Goal: Task Accomplishment & Management: Manage account settings

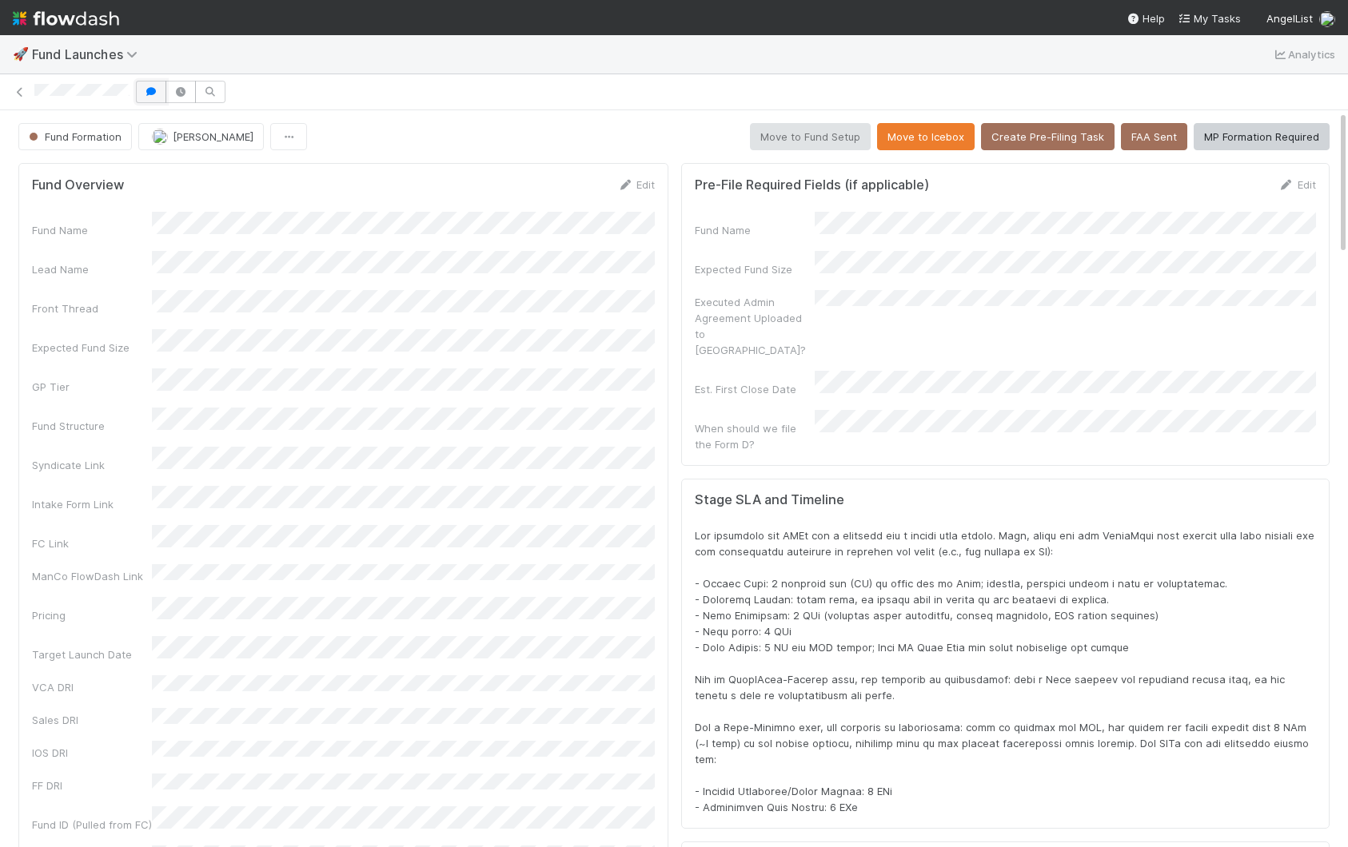
click at [147, 96] on icon "button" at bounding box center [151, 92] width 16 height 10
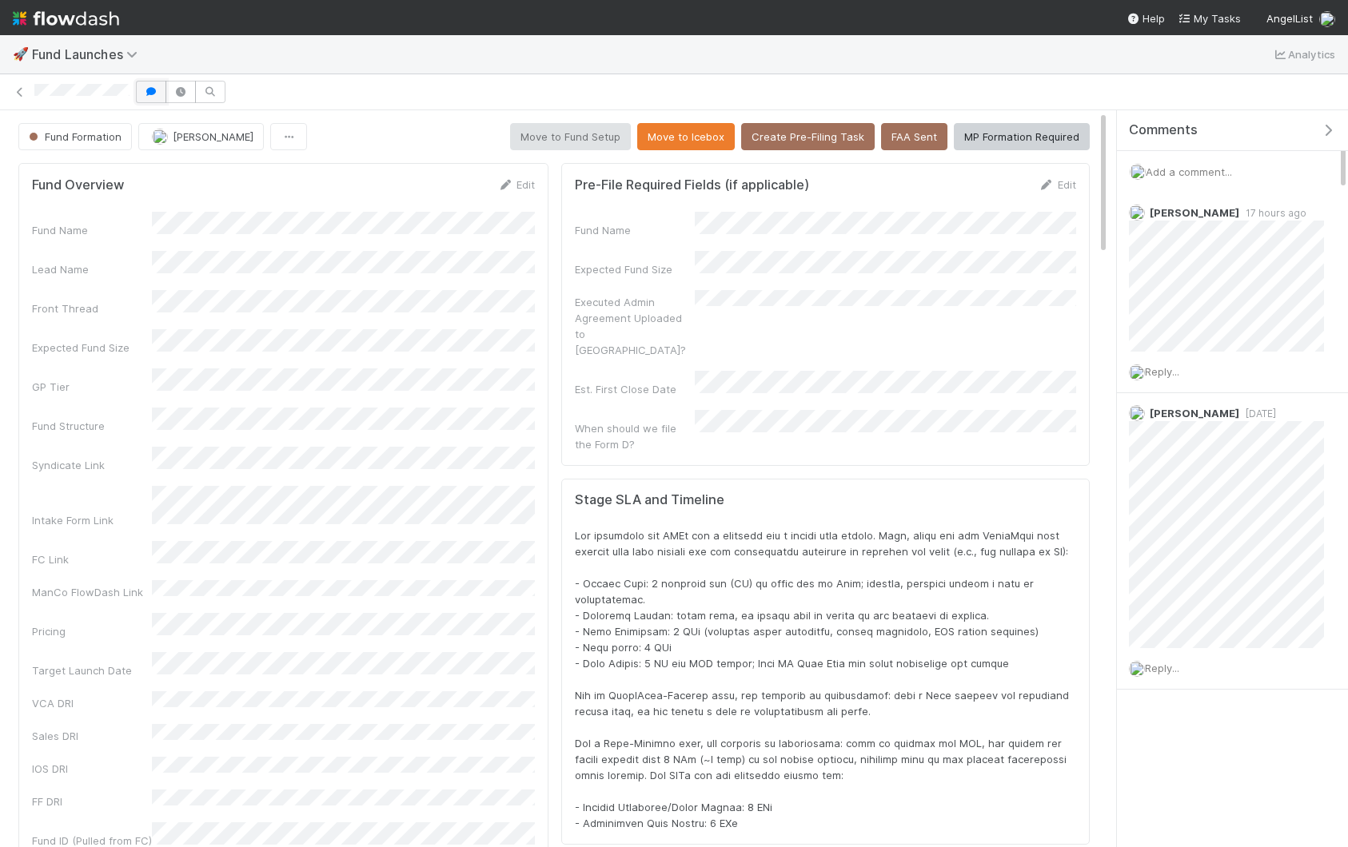
click at [147, 96] on icon "button" at bounding box center [151, 92] width 16 height 10
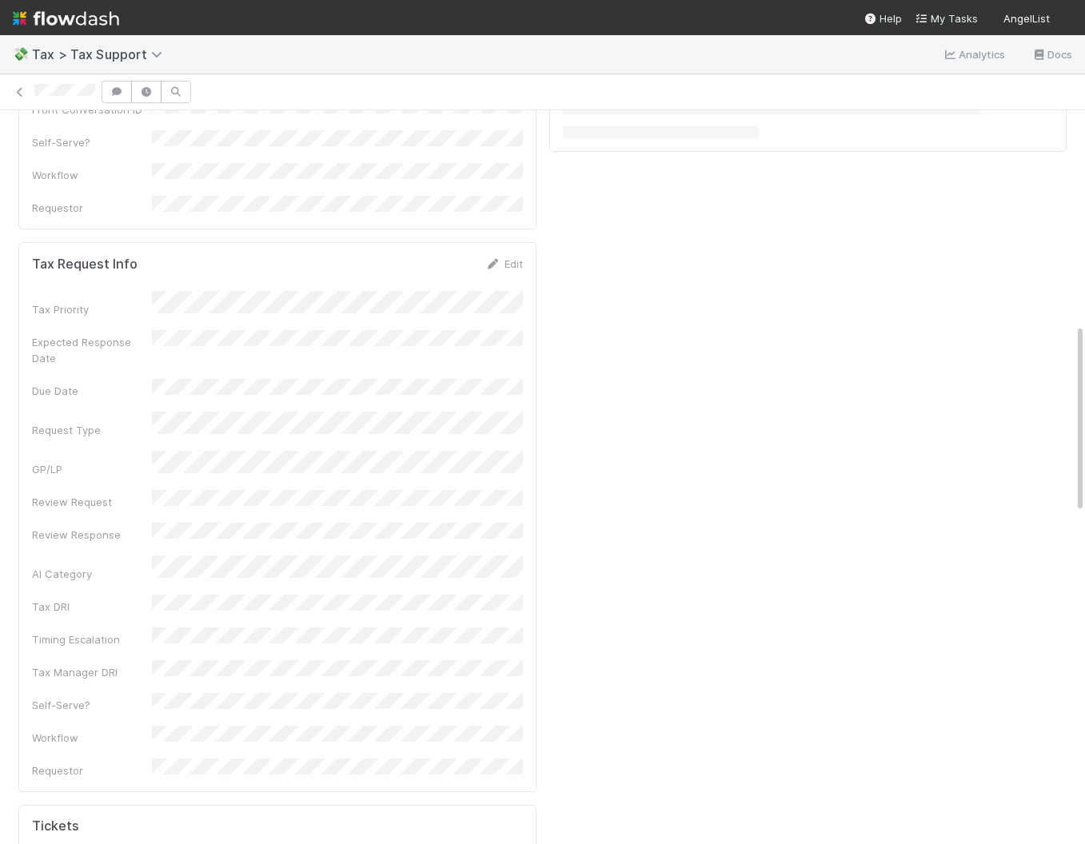
scroll to position [825, 0]
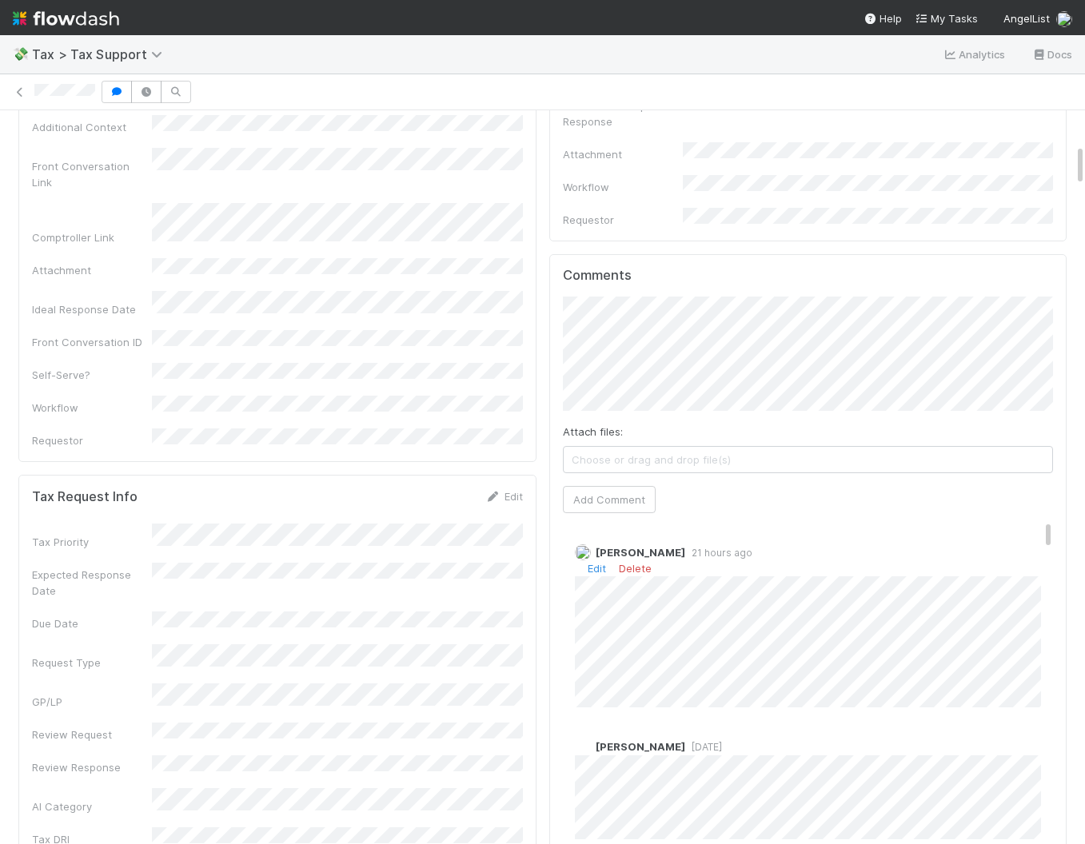
scroll to position [564, 0]
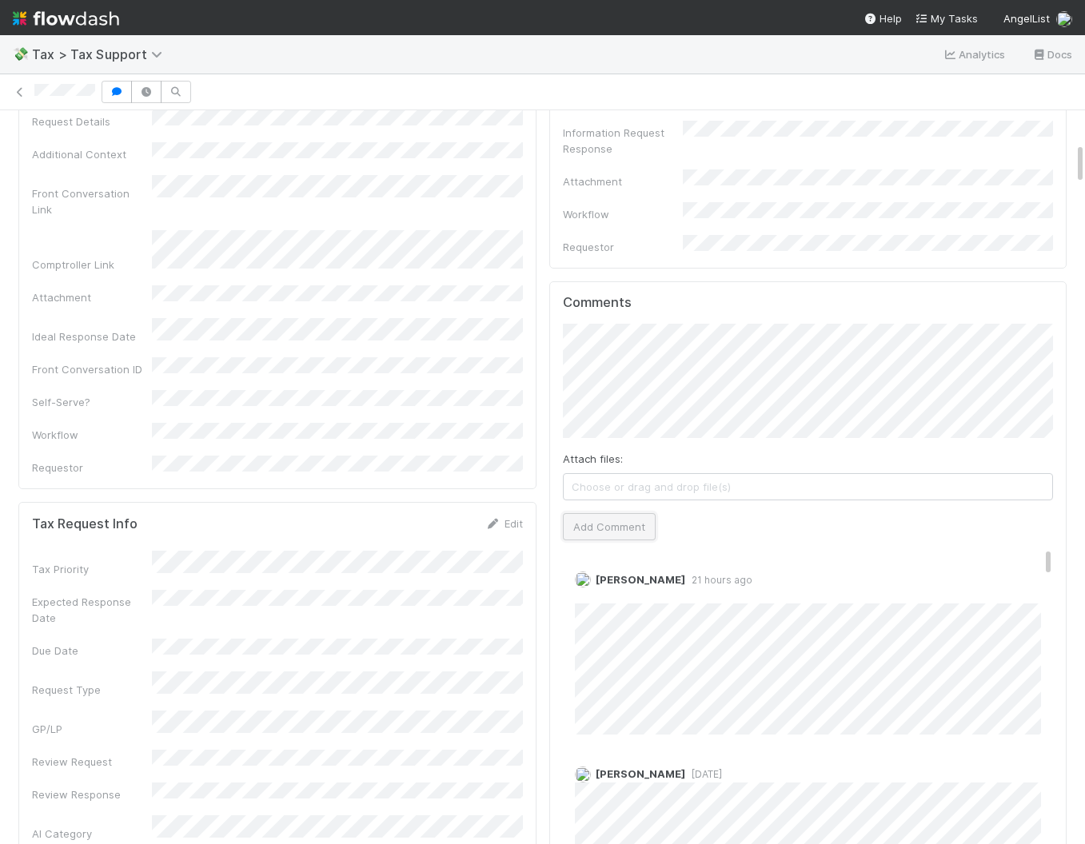
click at [608, 513] on button "Add Comment" at bounding box center [609, 526] width 93 height 27
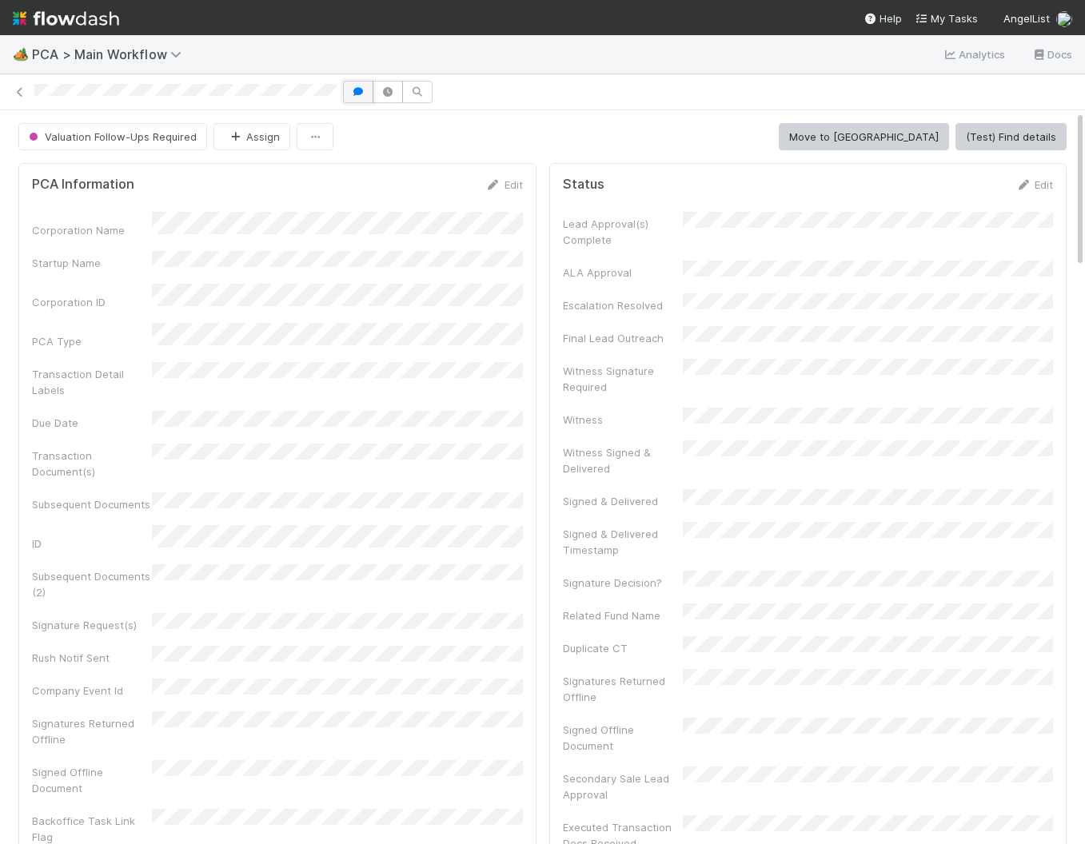
click at [357, 91] on icon "button" at bounding box center [358, 92] width 16 height 10
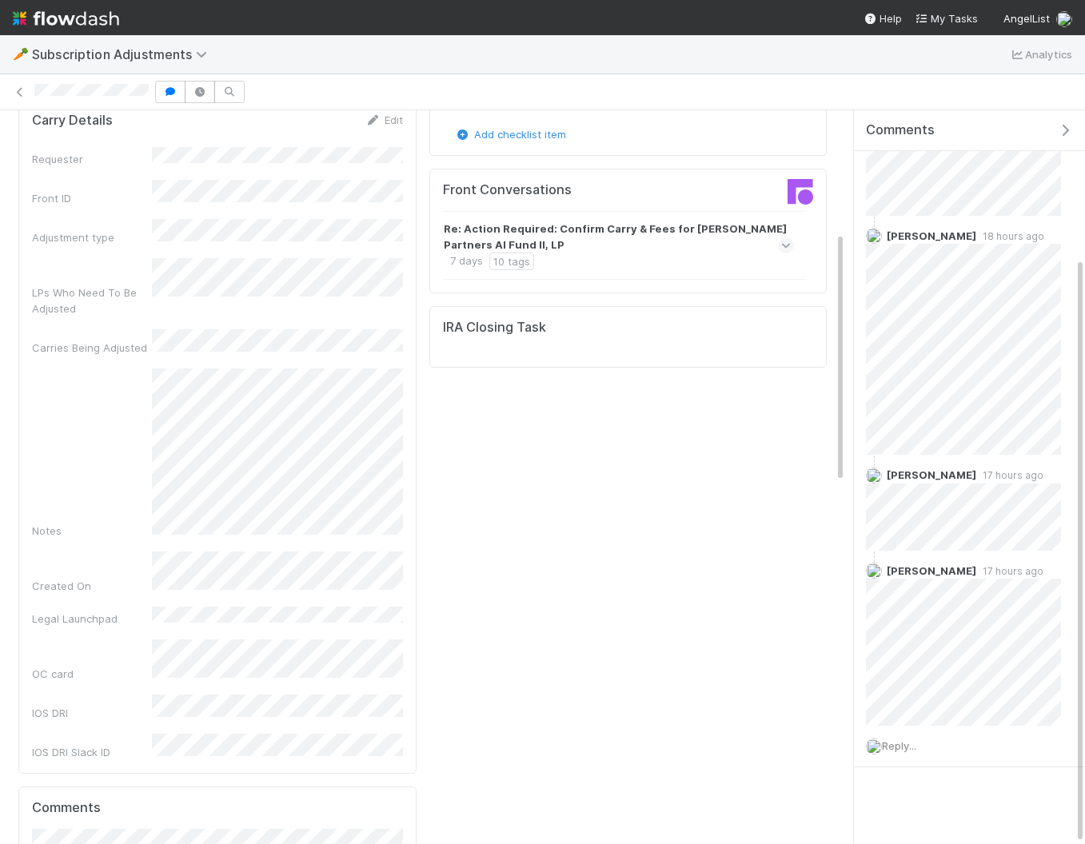
scroll to position [365, 0]
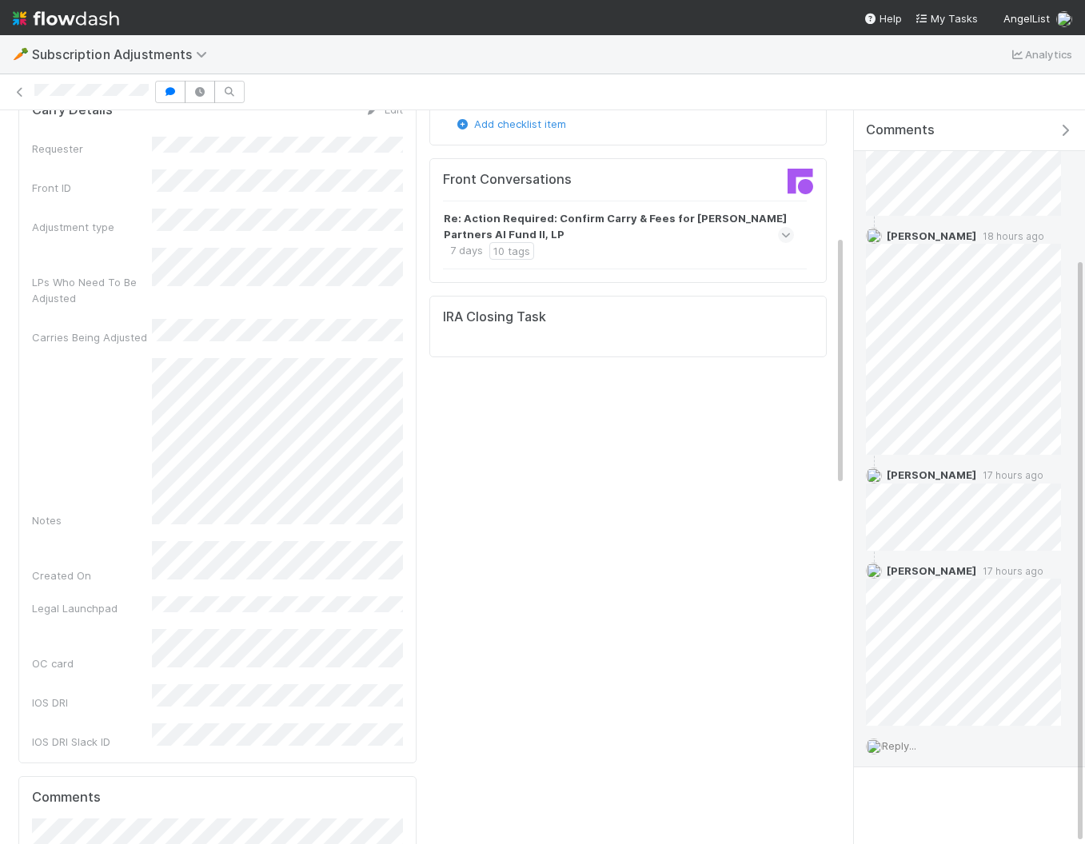
click at [902, 752] on div "Reply..." at bounding box center [963, 746] width 219 height 40
click at [909, 747] on span "Reply..." at bounding box center [899, 746] width 34 height 13
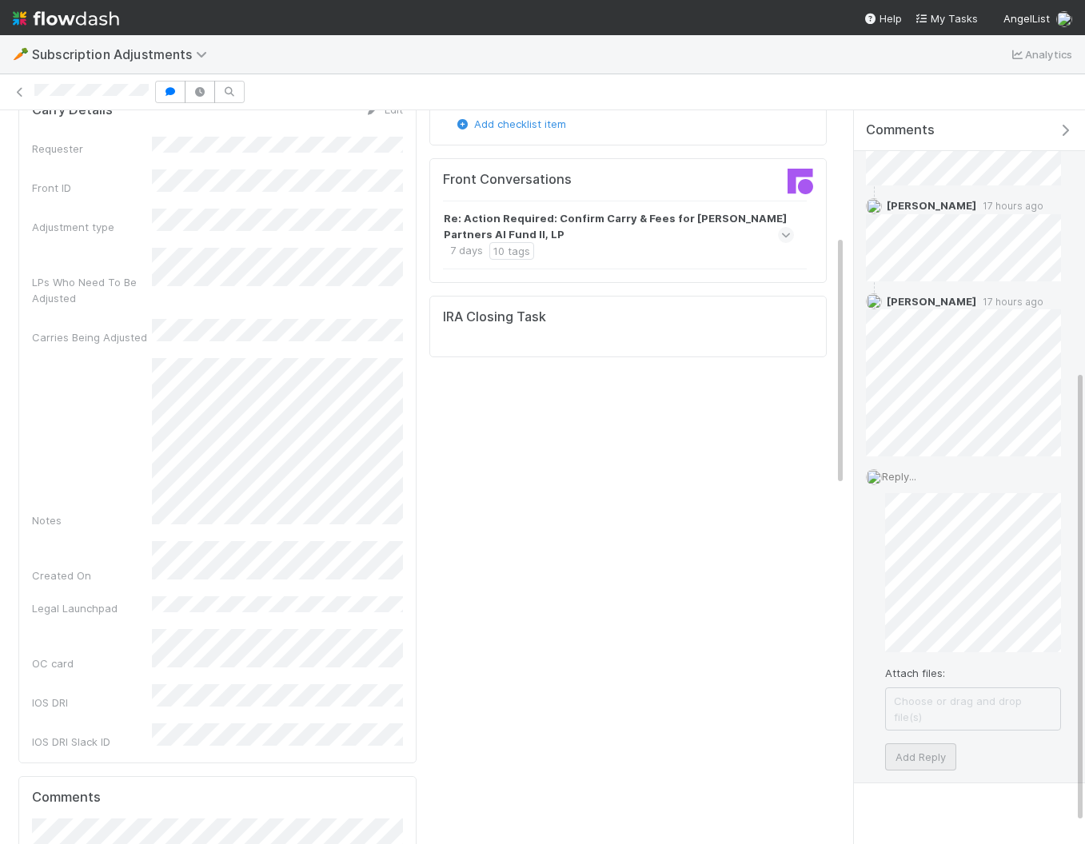
scroll to position [453, 0]
click at [927, 744] on button "Add Reply" at bounding box center [920, 757] width 71 height 27
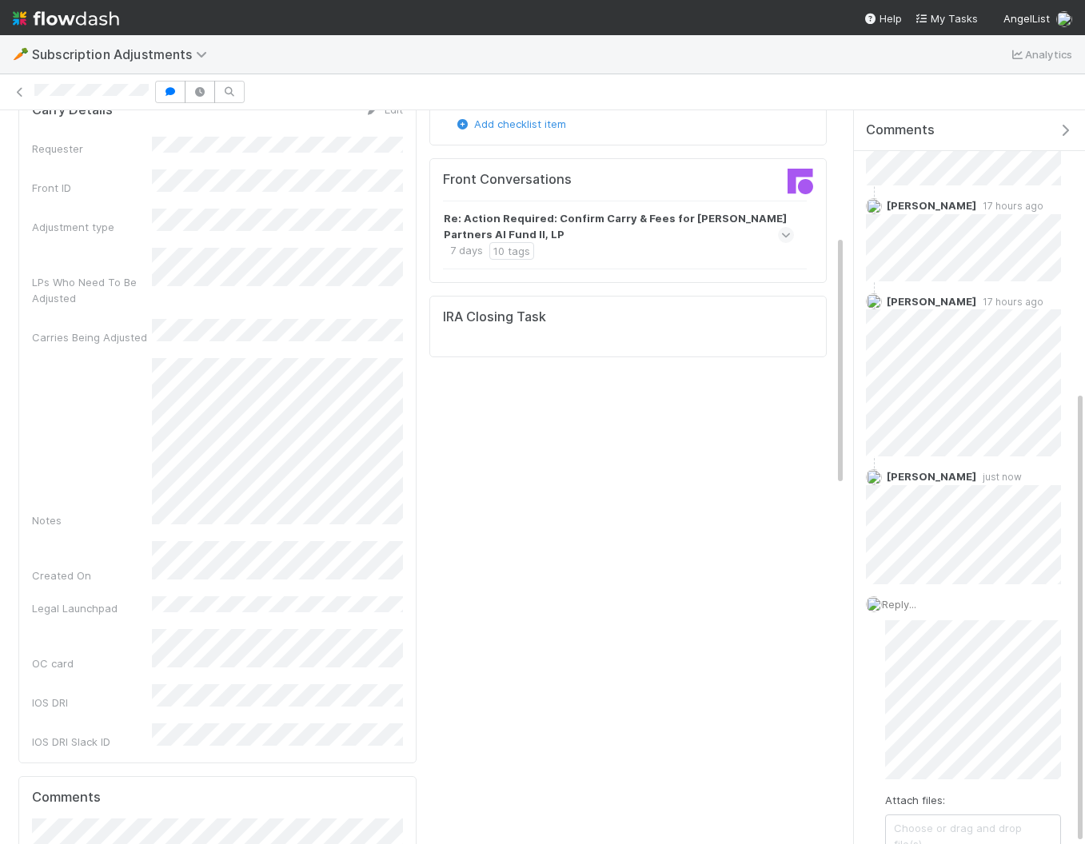
scroll to position [311, 0]
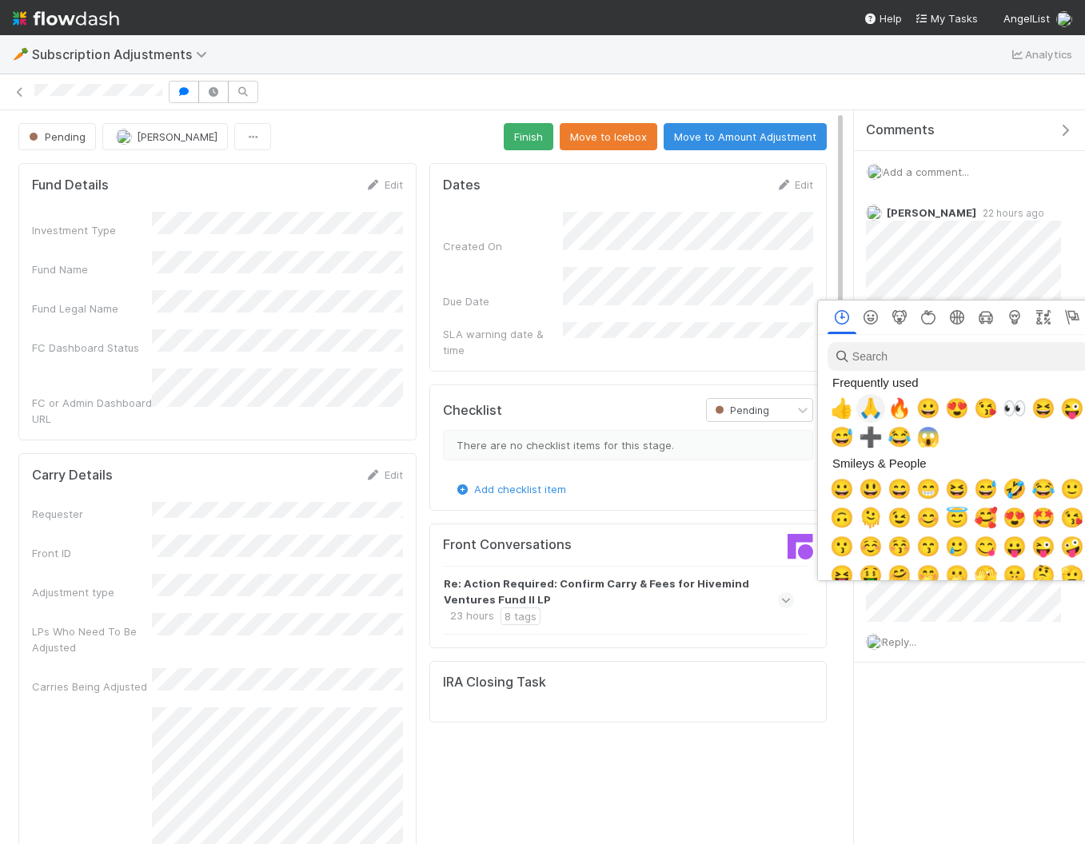
click at [875, 412] on span "🙏" at bounding box center [871, 408] width 24 height 22
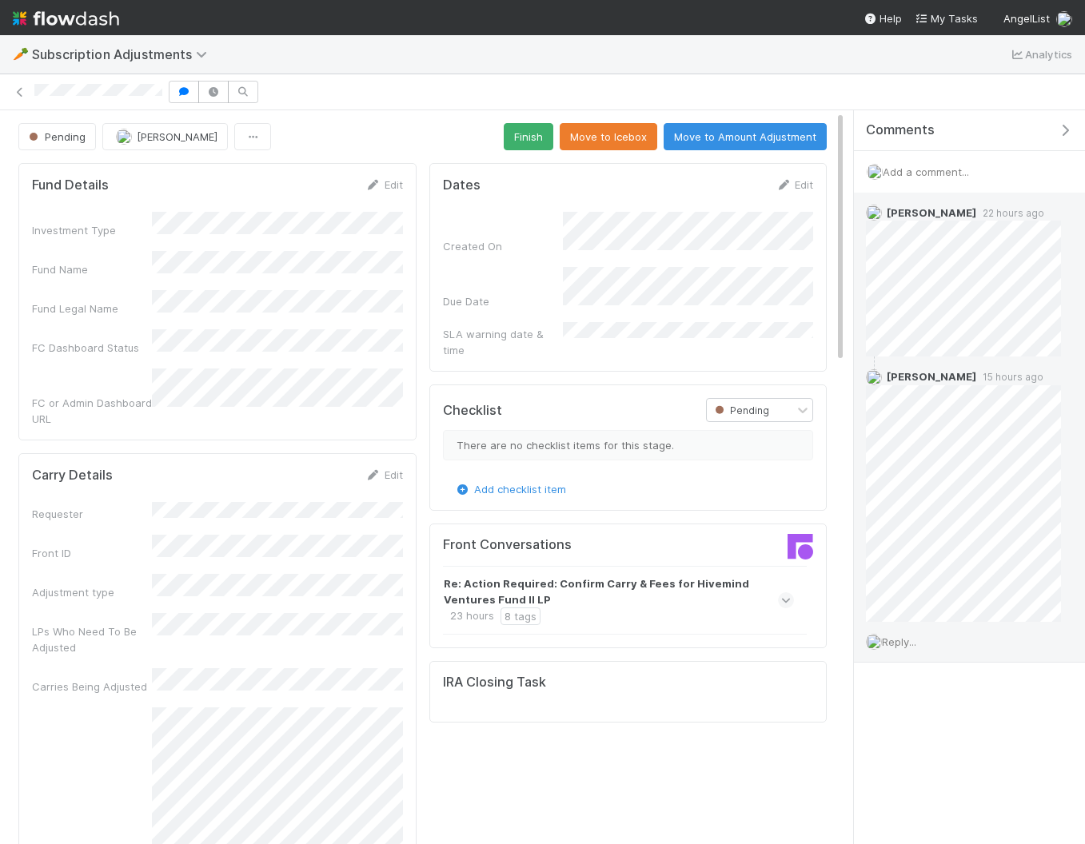
click at [891, 636] on span "Reply..." at bounding box center [899, 642] width 34 height 13
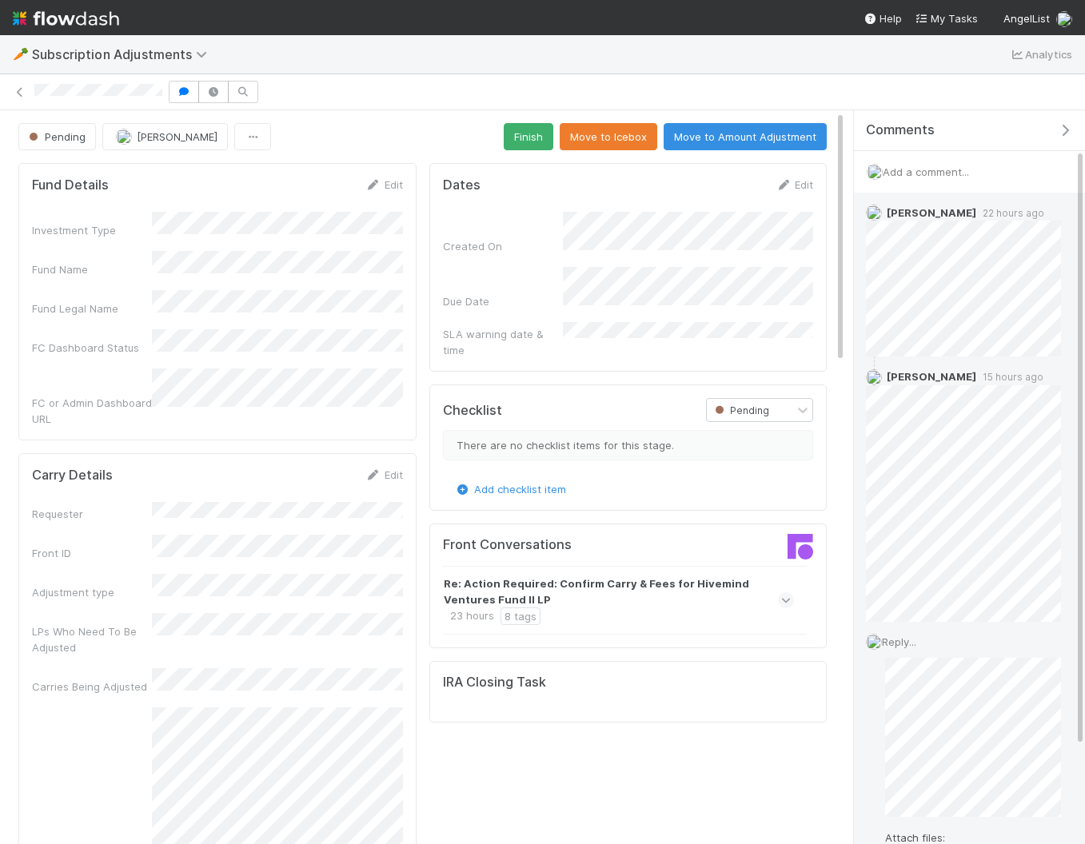
scroll to position [147, 0]
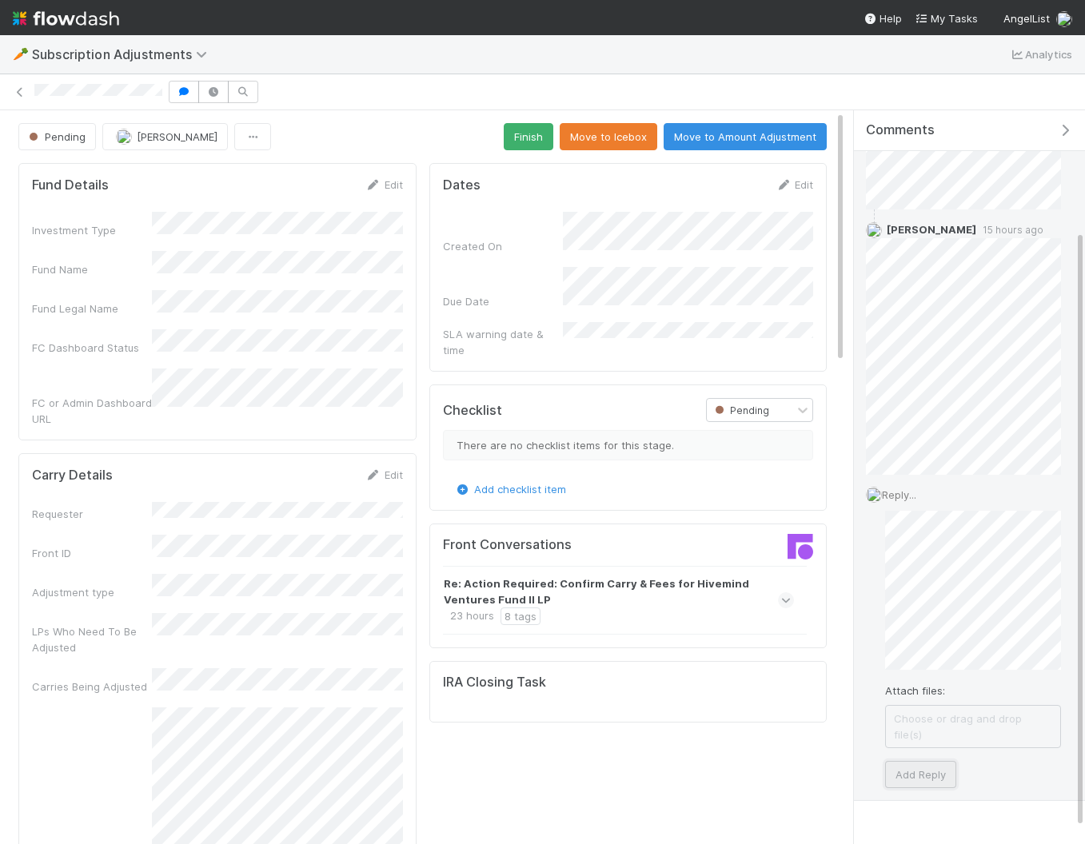
click at [941, 768] on button "Add Reply" at bounding box center [920, 774] width 71 height 27
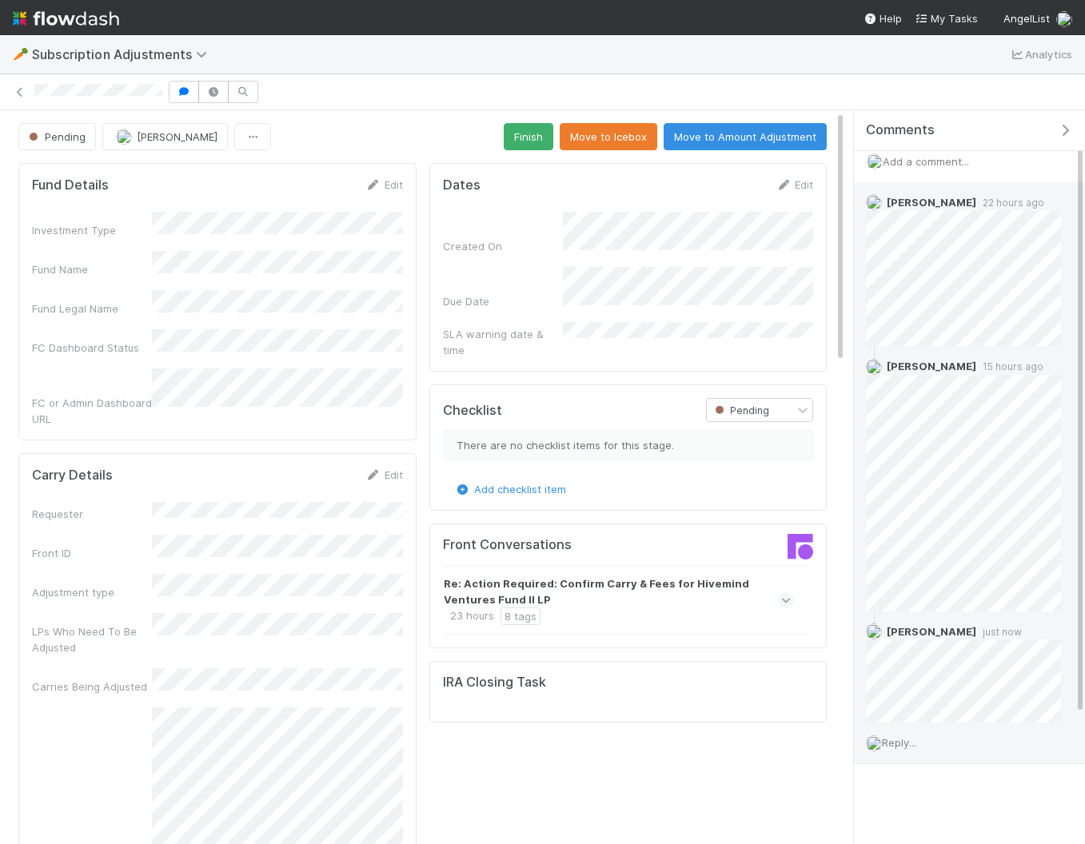
scroll to position [8, 0]
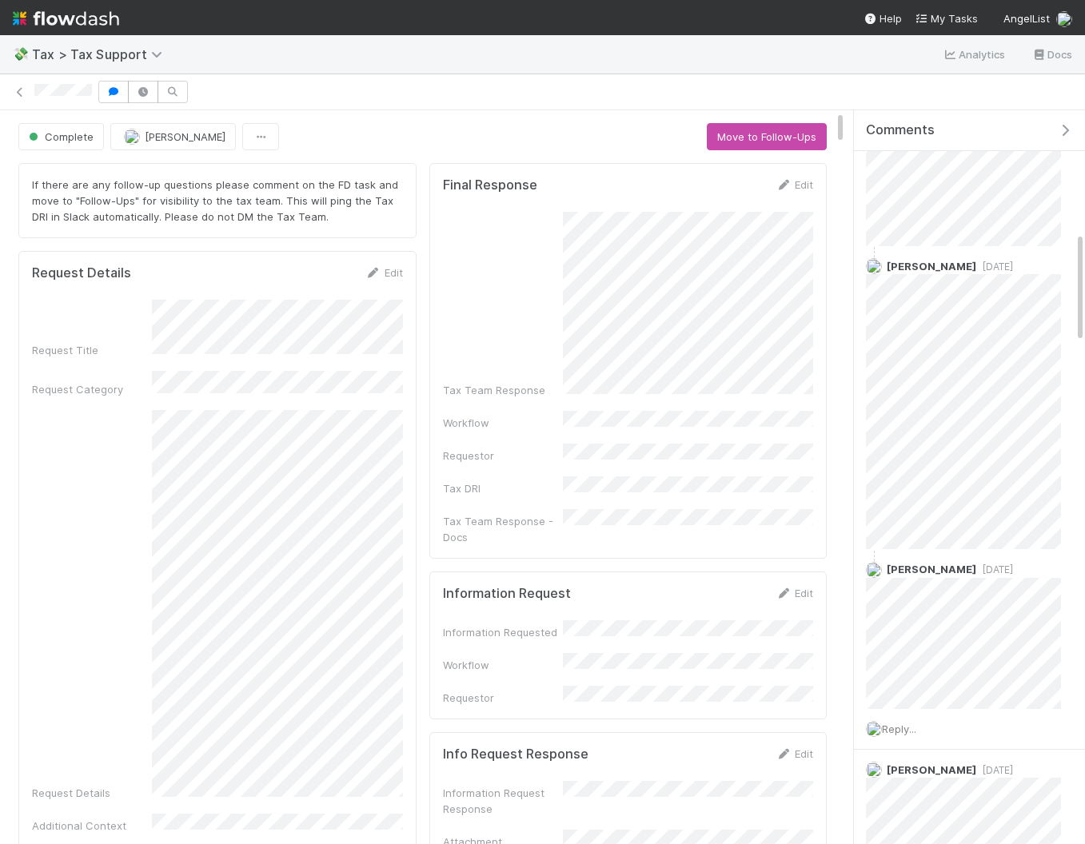
scroll to position [812, 0]
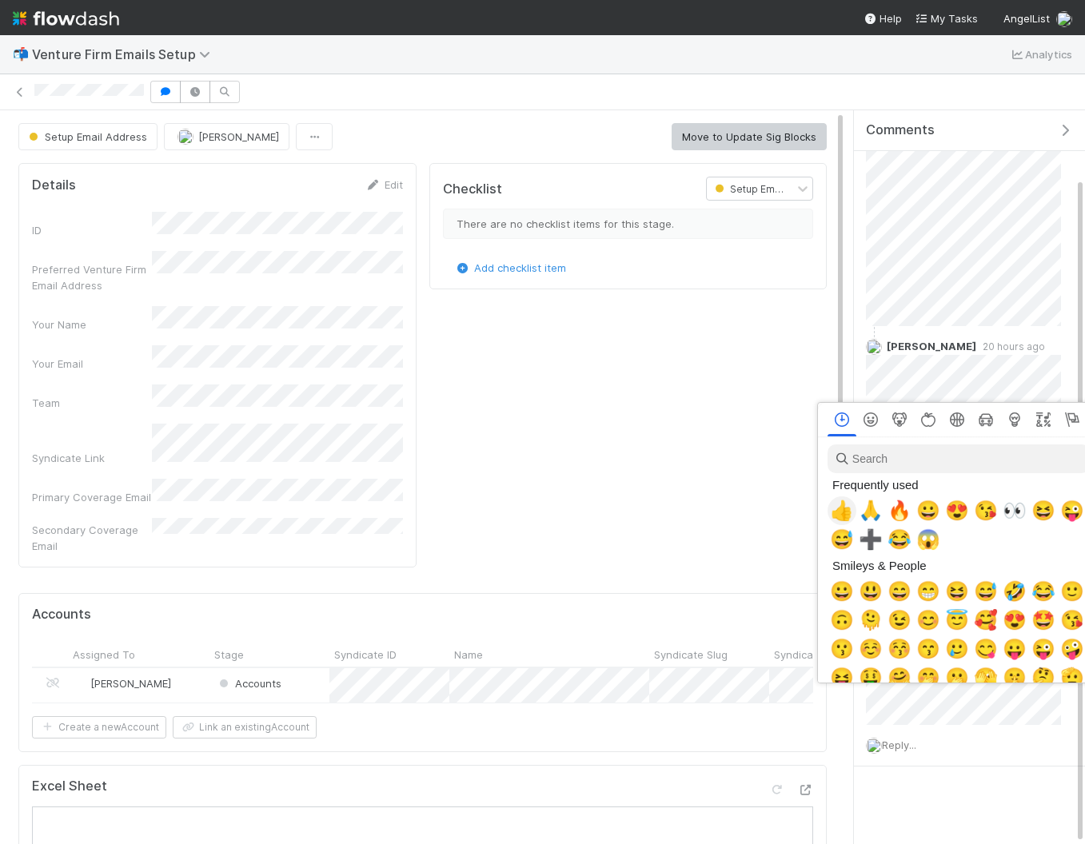
drag, startPoint x: 837, startPoint y: 505, endPoint x: 849, endPoint y: 504, distance: 12.0
click at [837, 505] on span "👍" at bounding box center [842, 511] width 24 height 22
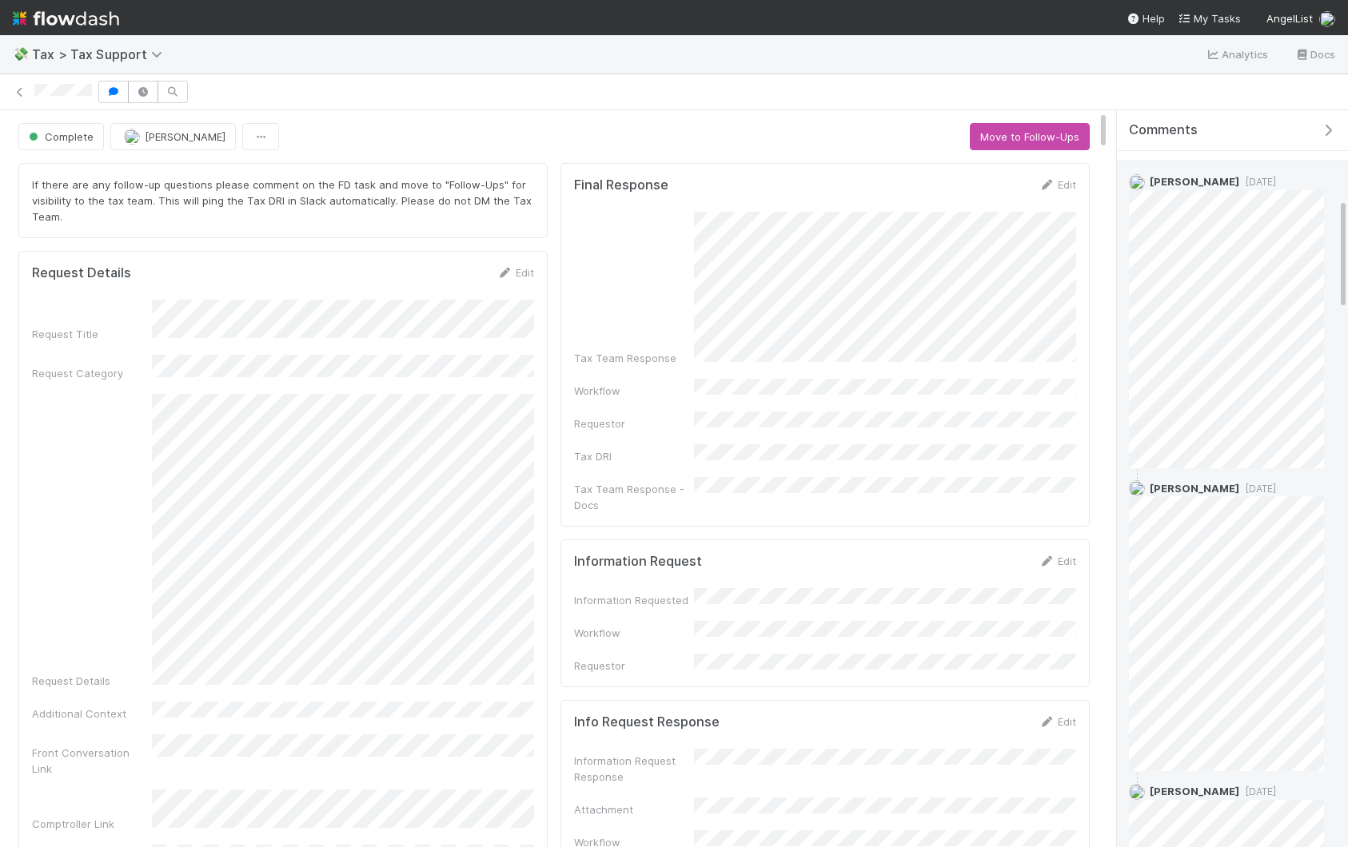
scroll to position [575, 0]
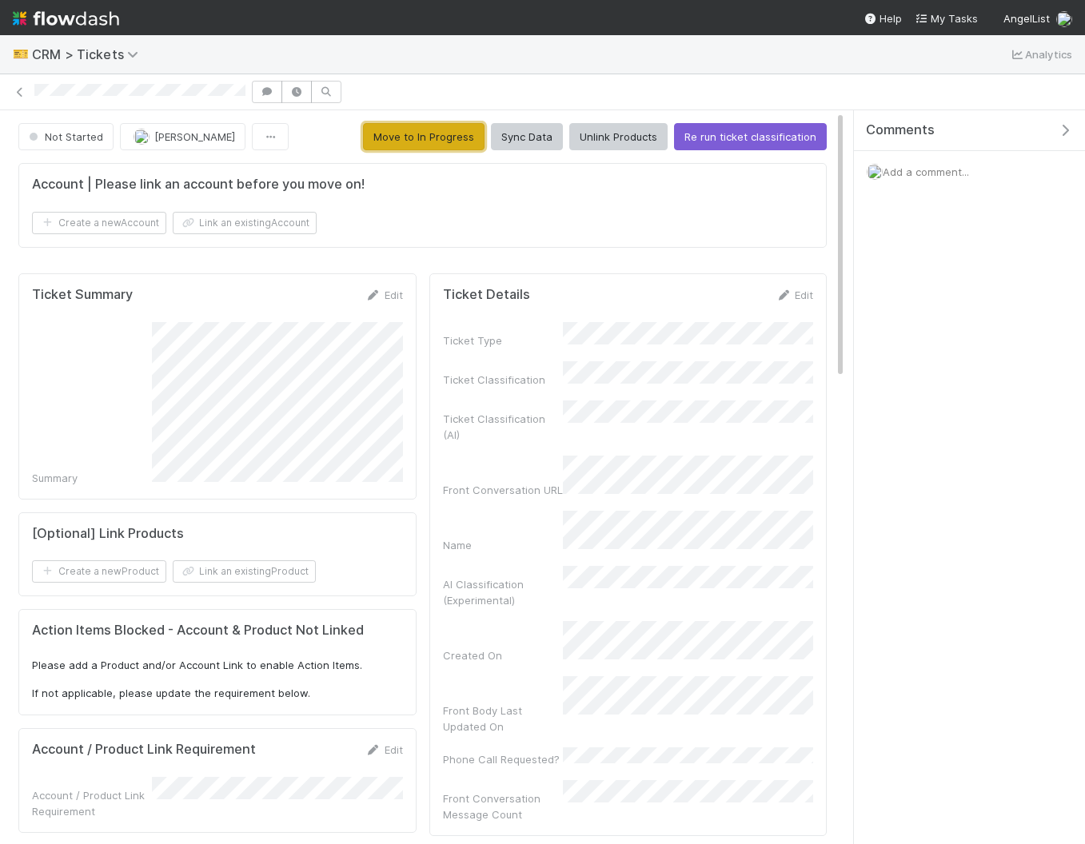
click at [428, 136] on button "Move to In Progress" at bounding box center [424, 136] width 122 height 27
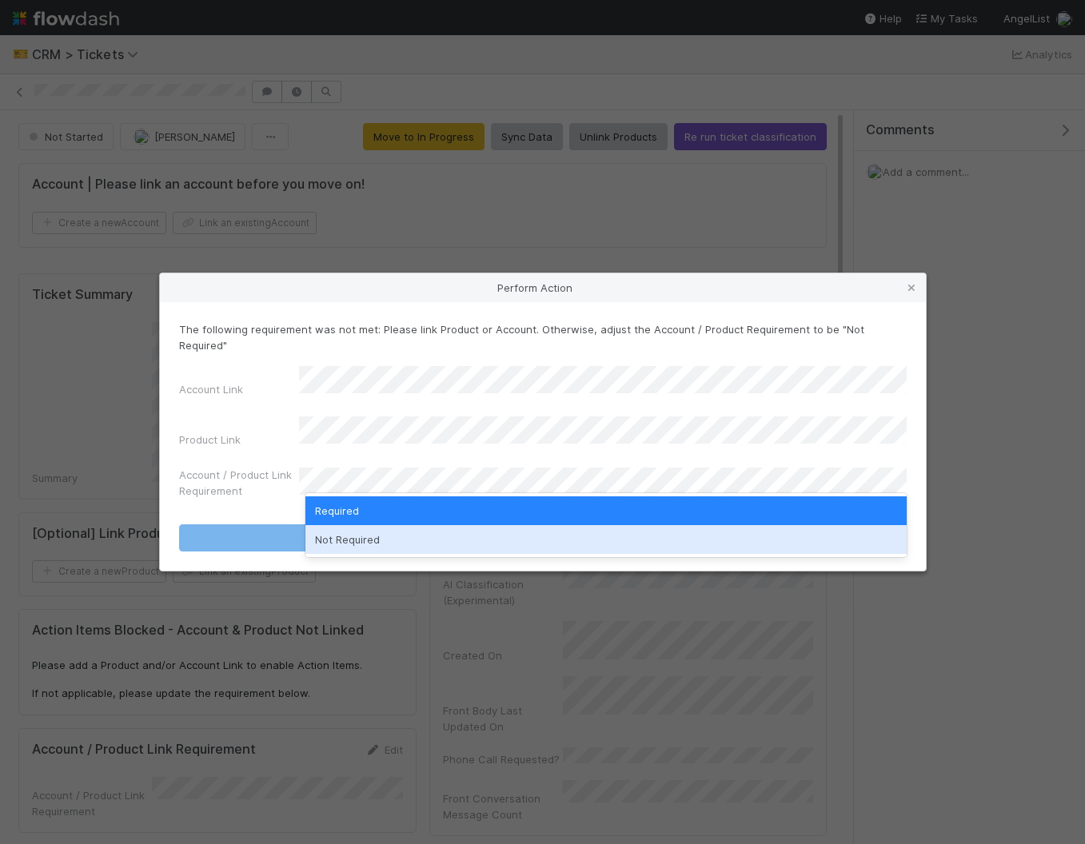
click at [441, 534] on div "Not Required" at bounding box center [605, 539] width 601 height 29
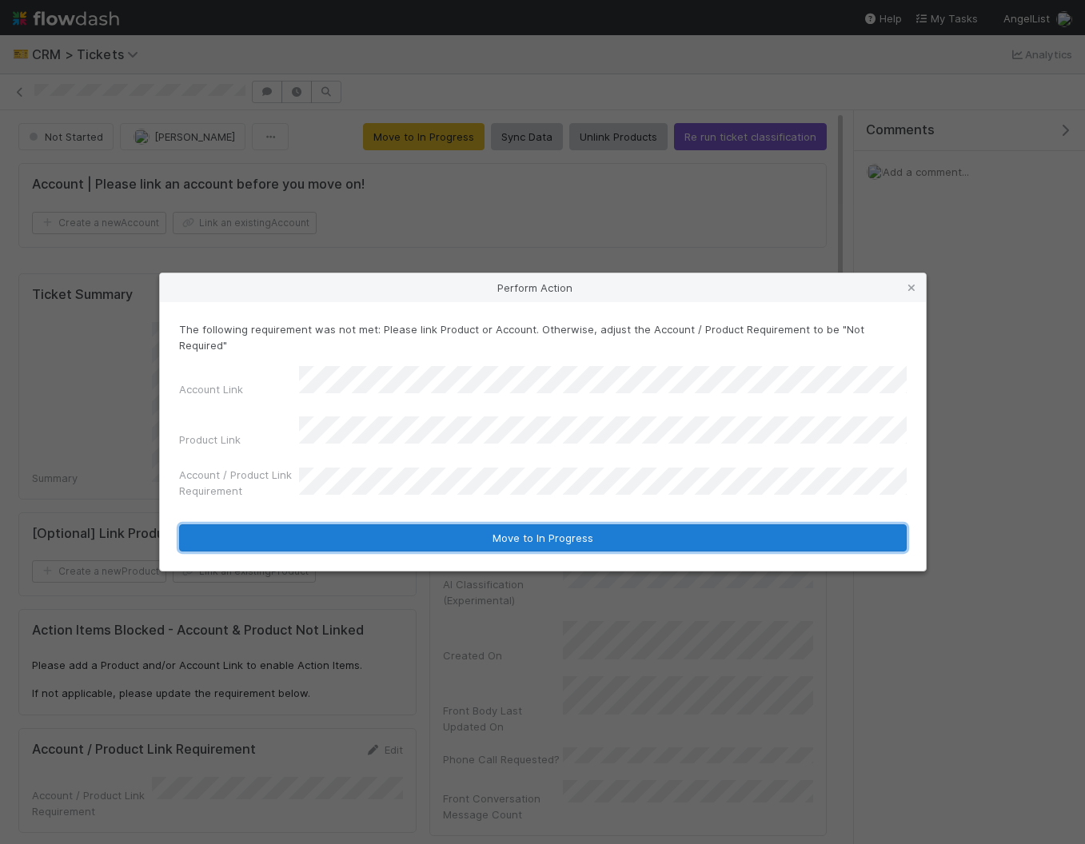
click at [436, 524] on button "Move to In Progress" at bounding box center [543, 537] width 728 height 27
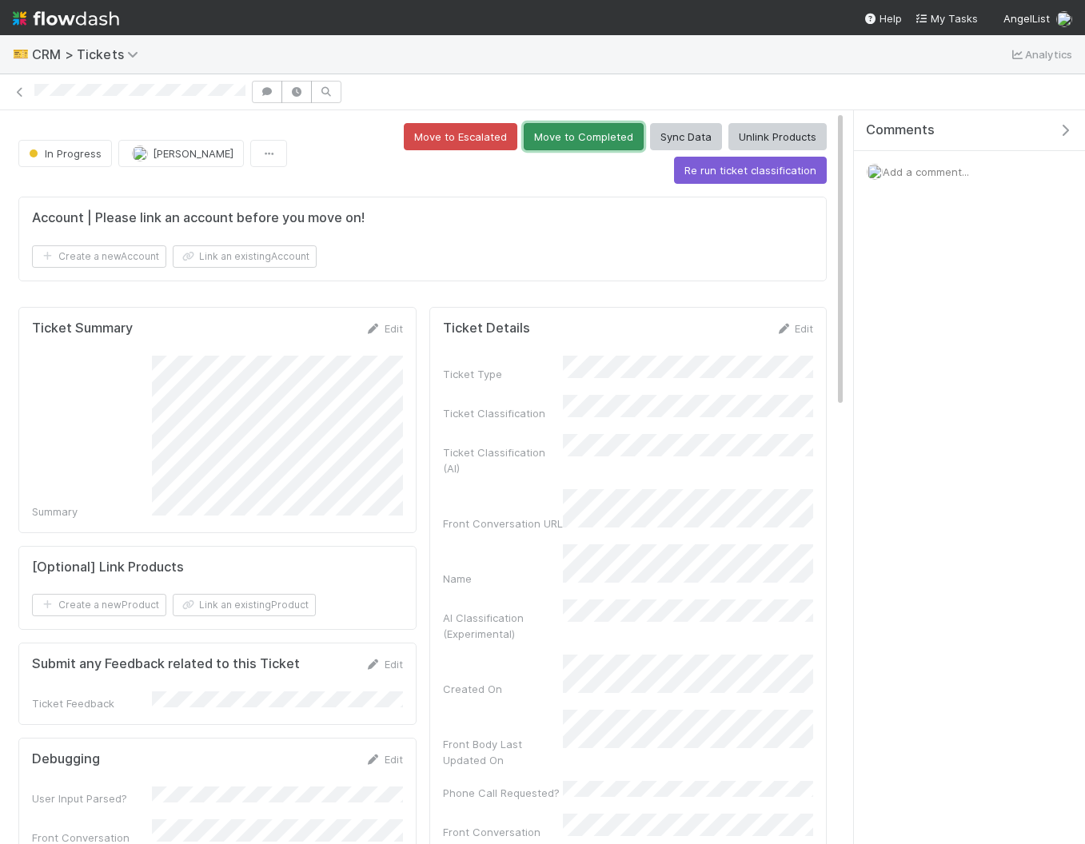
drag, startPoint x: 580, startPoint y: 135, endPoint x: 535, endPoint y: 142, distance: 46.0
click at [580, 134] on button "Move to Completed" at bounding box center [584, 136] width 120 height 27
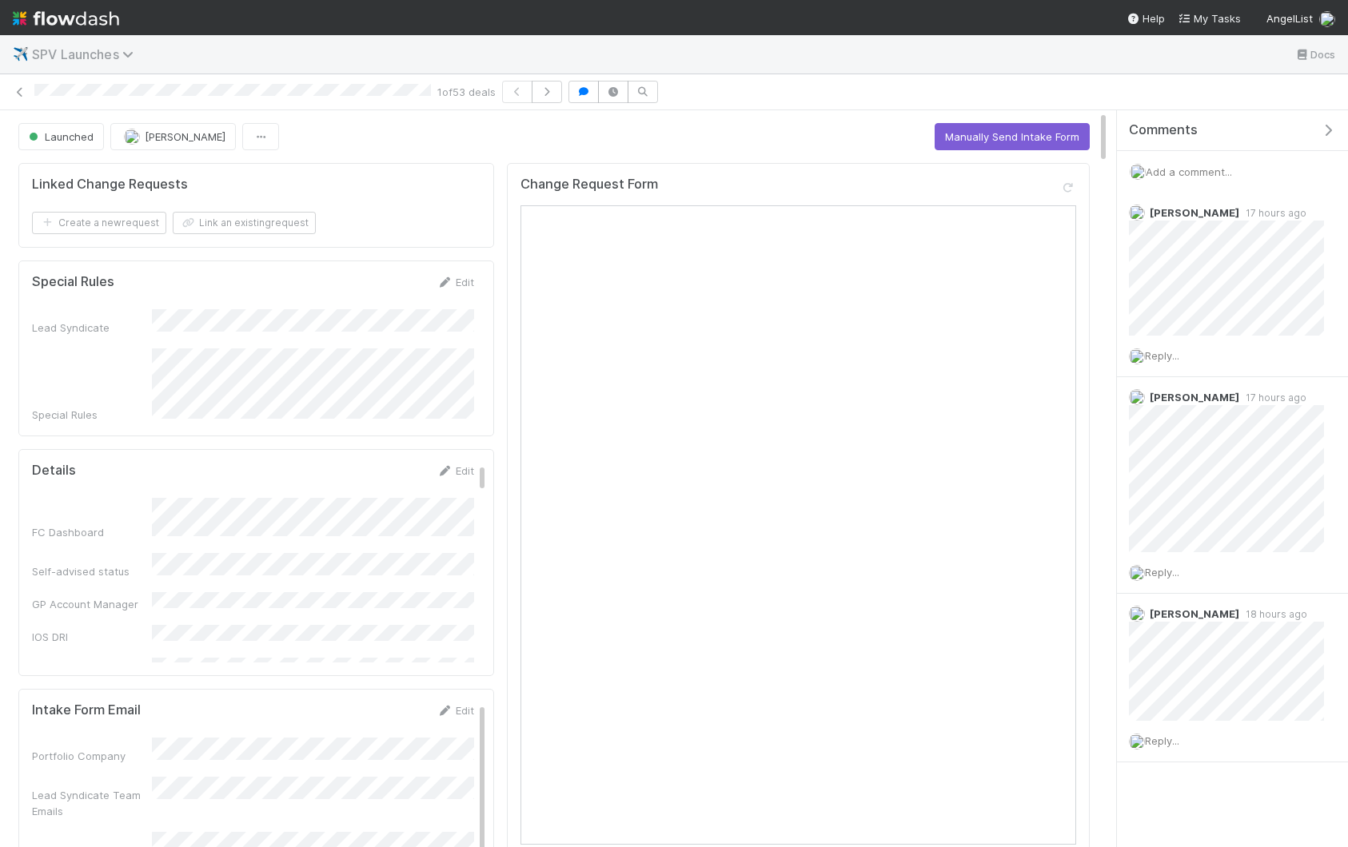
click at [78, 58] on span "SPV Launches" at bounding box center [87, 54] width 110 height 16
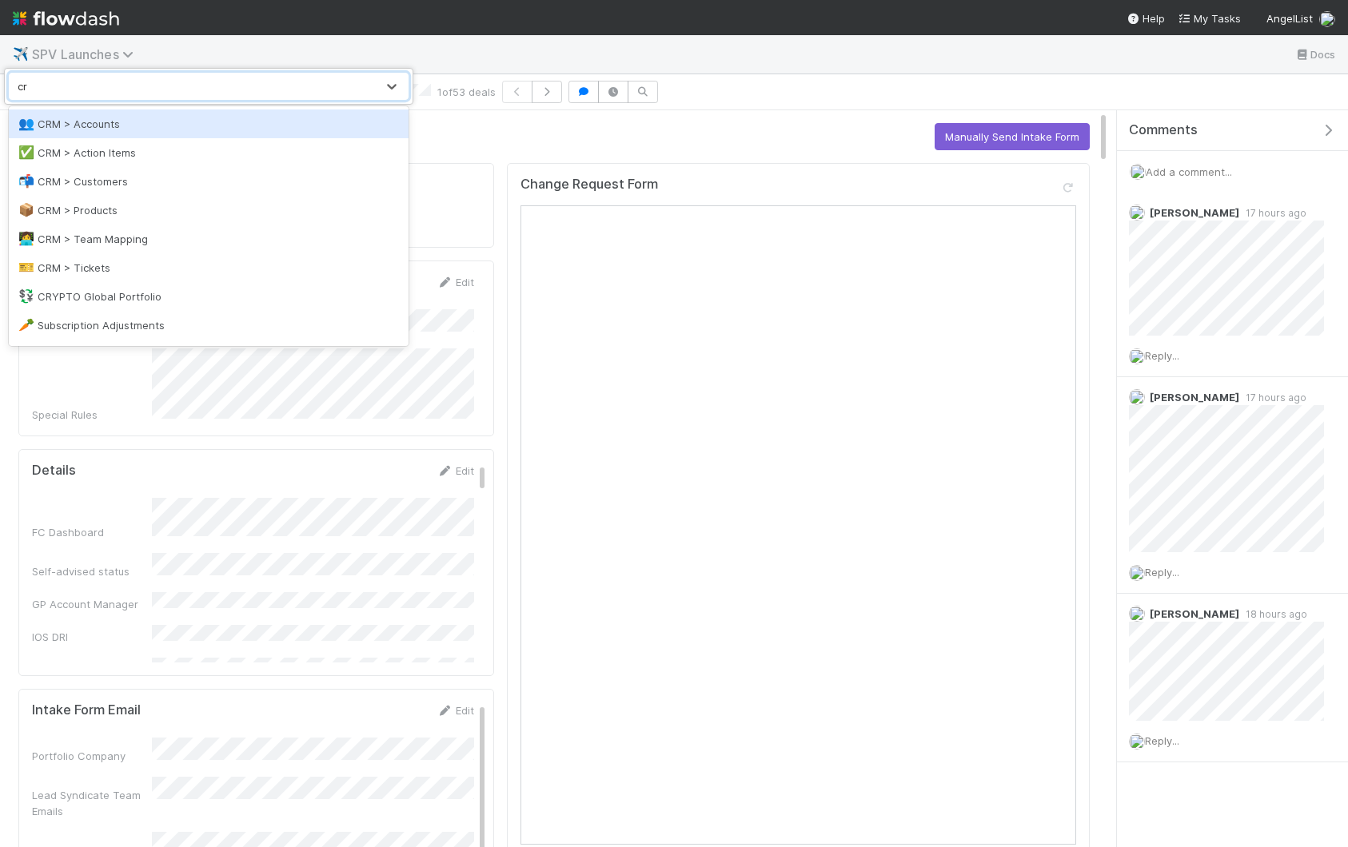
type input "crm"
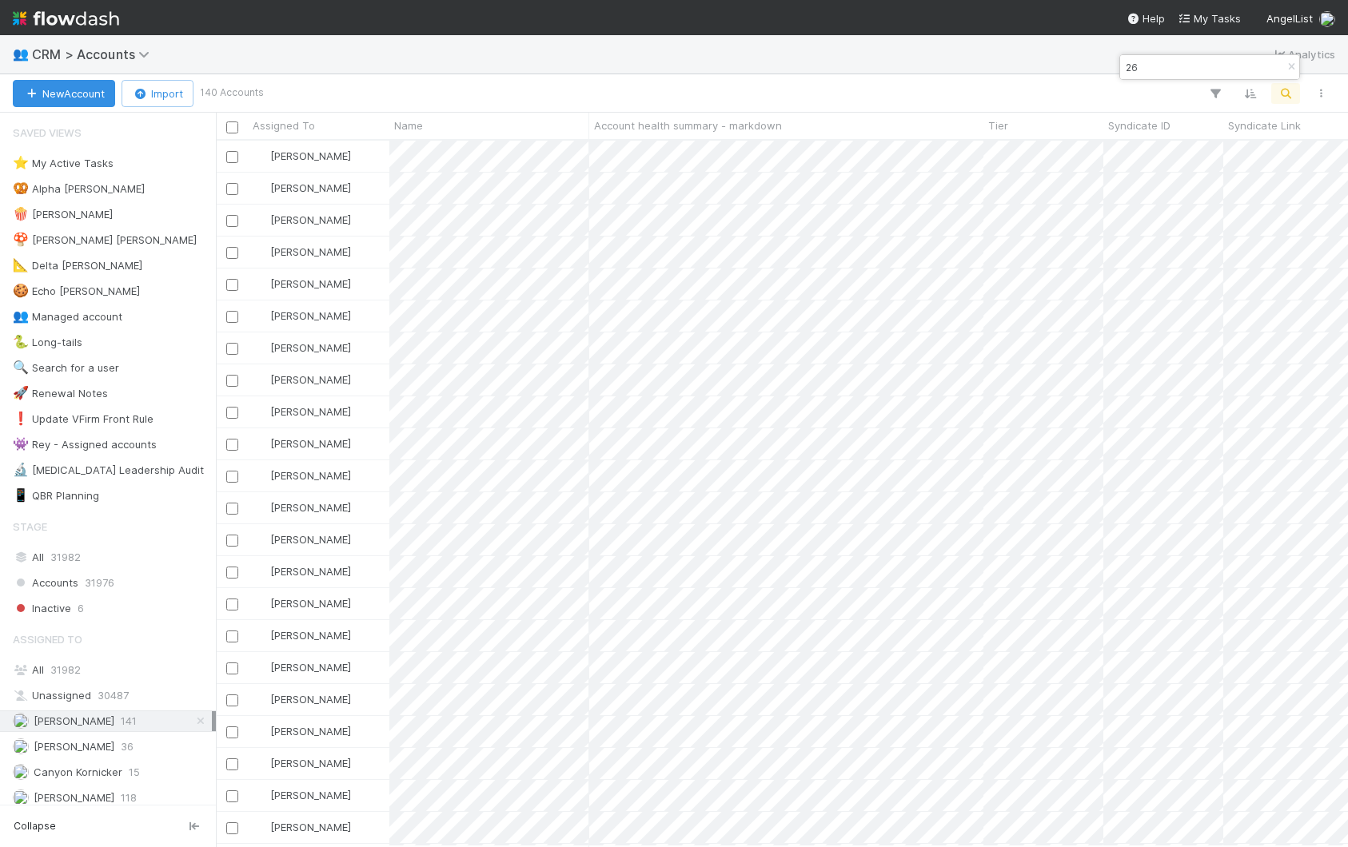
scroll to position [0, 1]
click at [534, 62] on div "👥 CRM > Accounts Analytics" at bounding box center [674, 54] width 1348 height 38
click at [170, 669] on div "All 31982" at bounding box center [112, 670] width 199 height 20
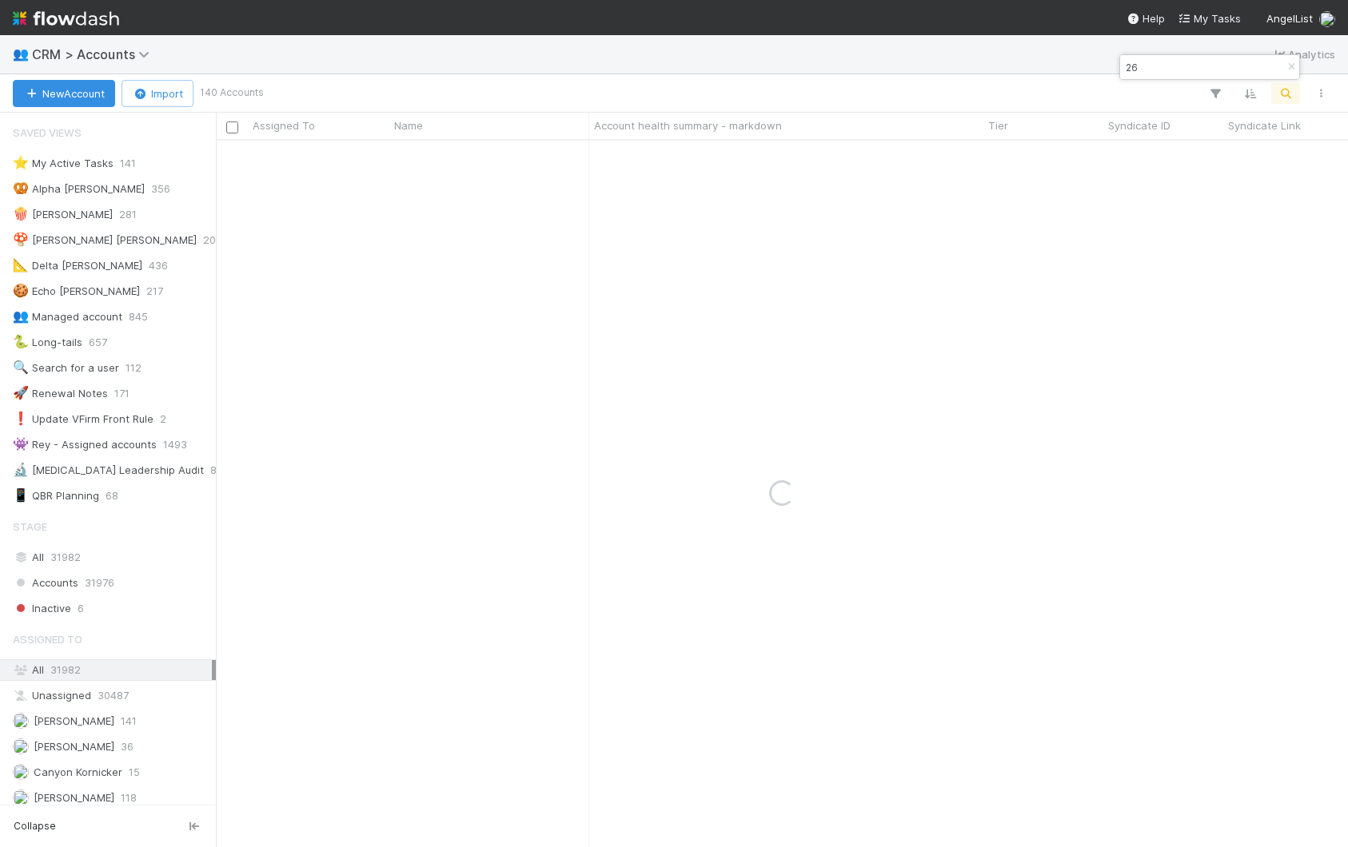
click at [461, 58] on div "👥 CRM > Accounts Analytics" at bounding box center [674, 54] width 1348 height 38
paste input "[PERSON_NAME][EMAIL_ADDRESS][DOMAIN_NAME]"
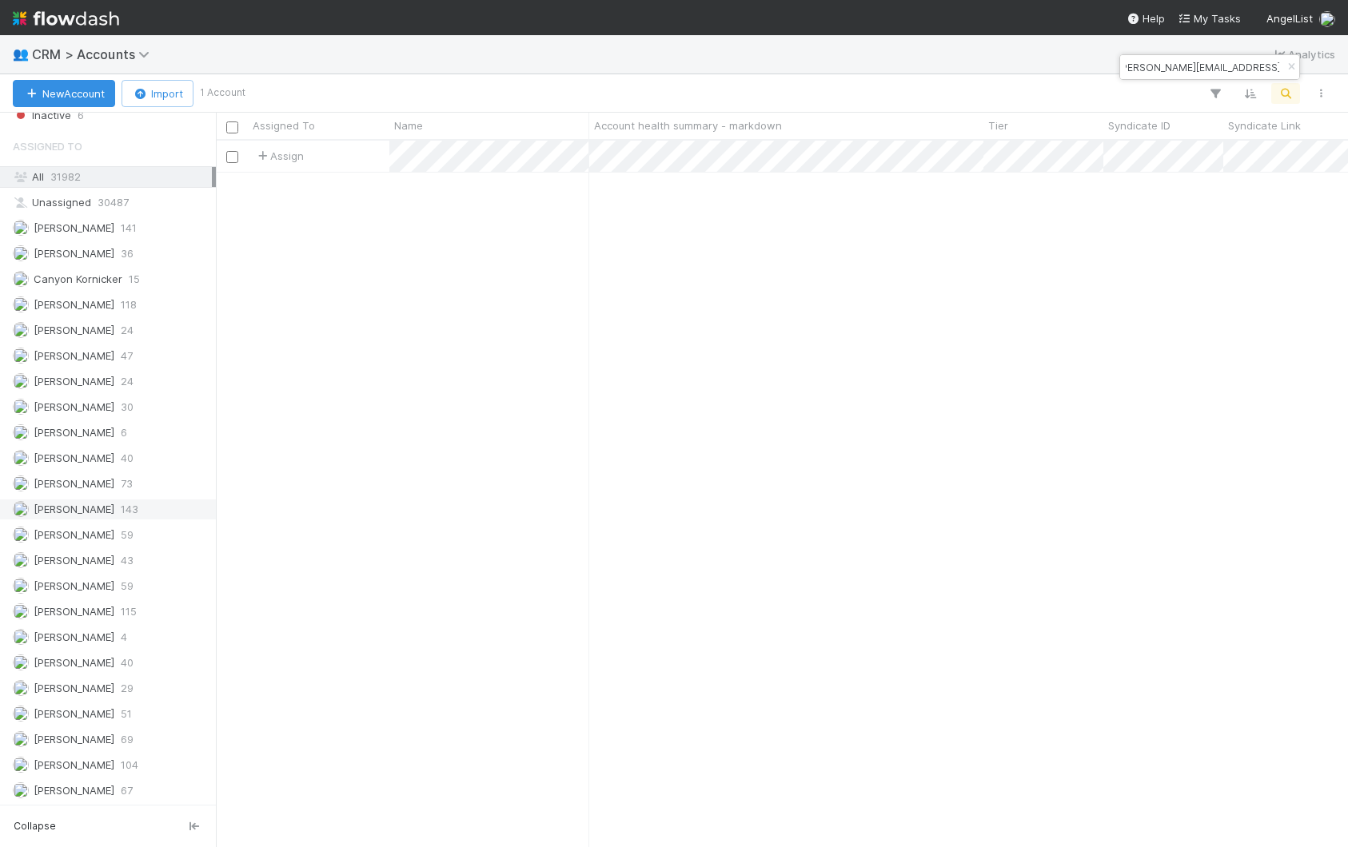
scroll to position [706, 1132]
type input "[PERSON_NAME][EMAIL_ADDRESS][DOMAIN_NAME]"
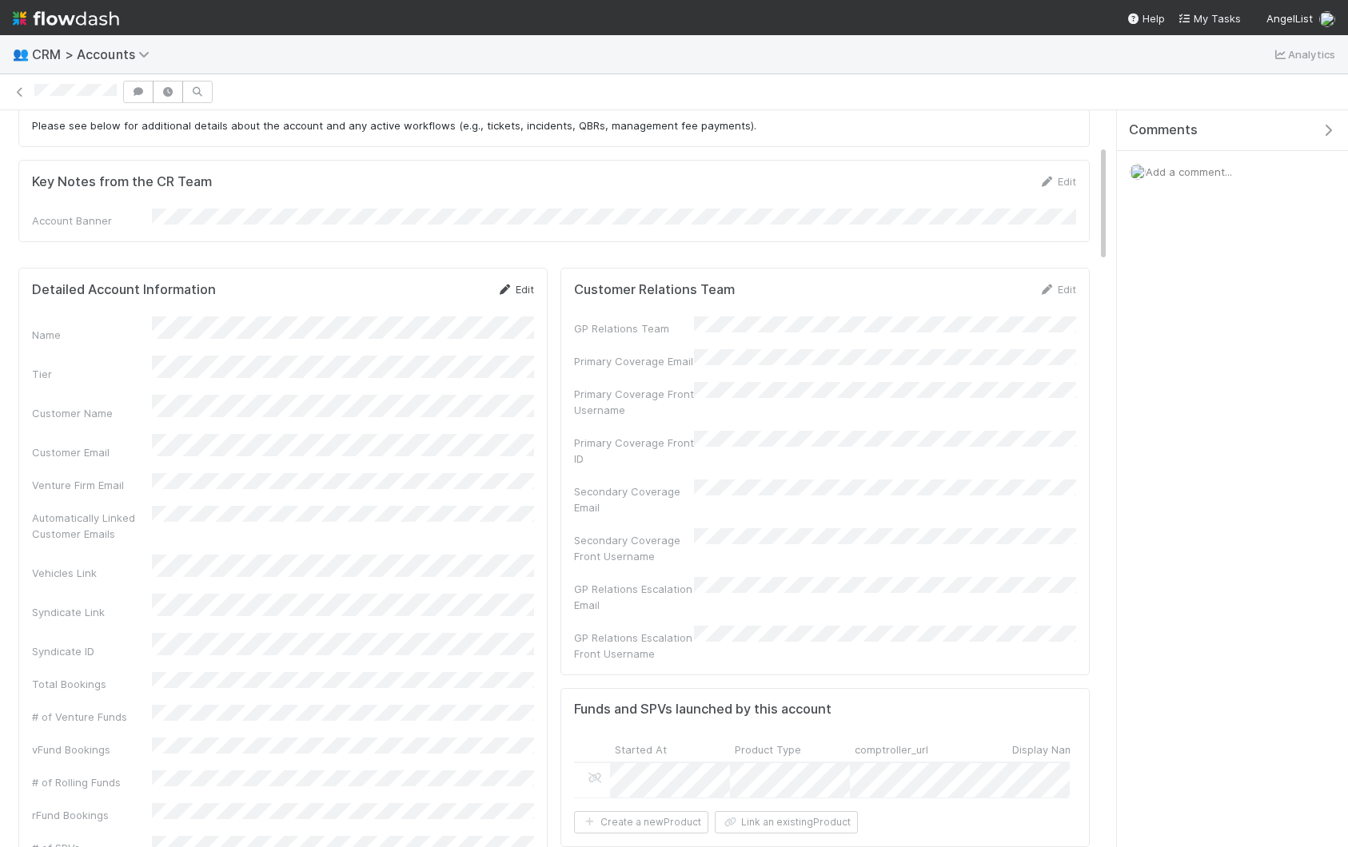
scroll to position [214, 0]
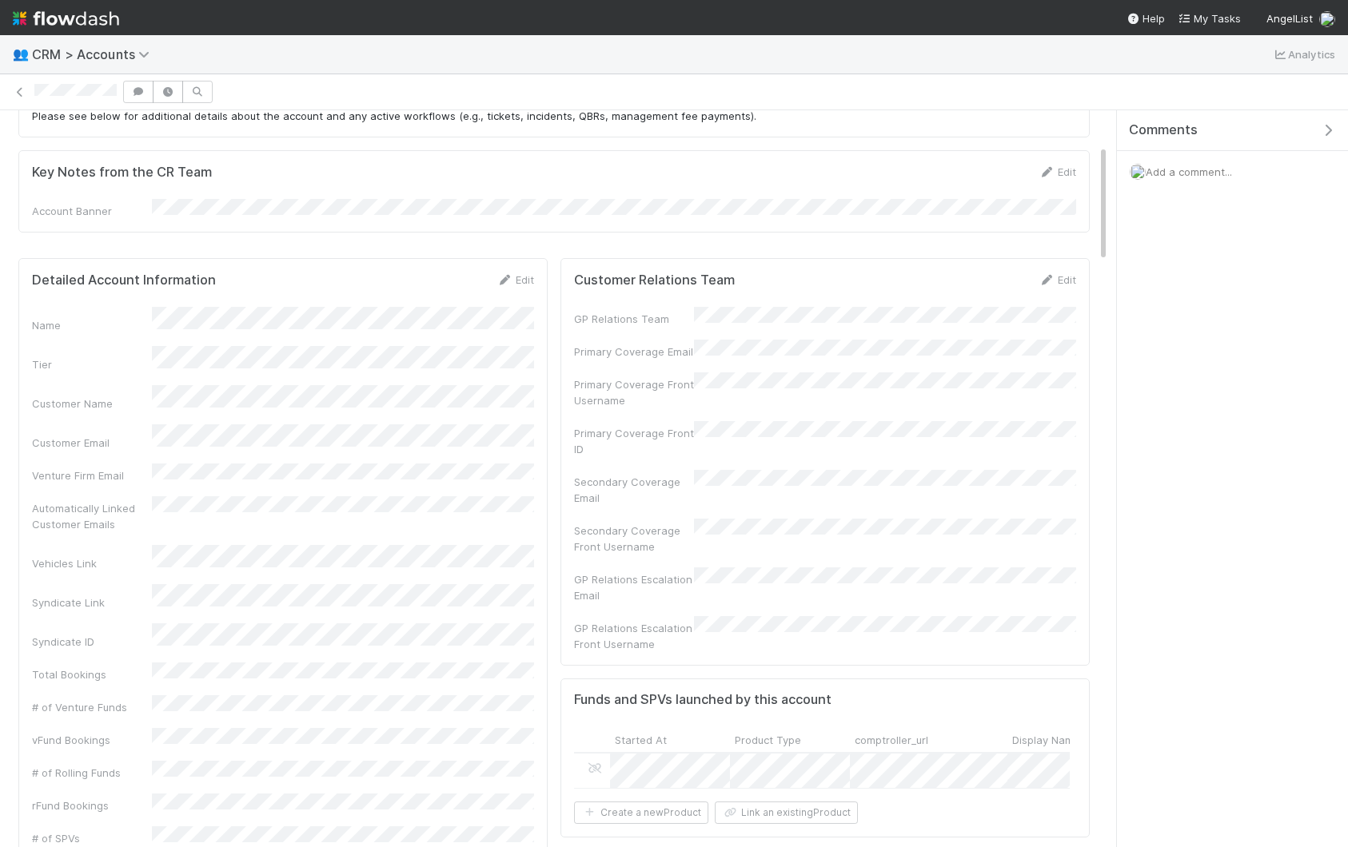
drag, startPoint x: 527, startPoint y: 275, endPoint x: 498, endPoint y: 300, distance: 38.0
click at [527, 276] on link "Edit" at bounding box center [515, 279] width 38 height 13
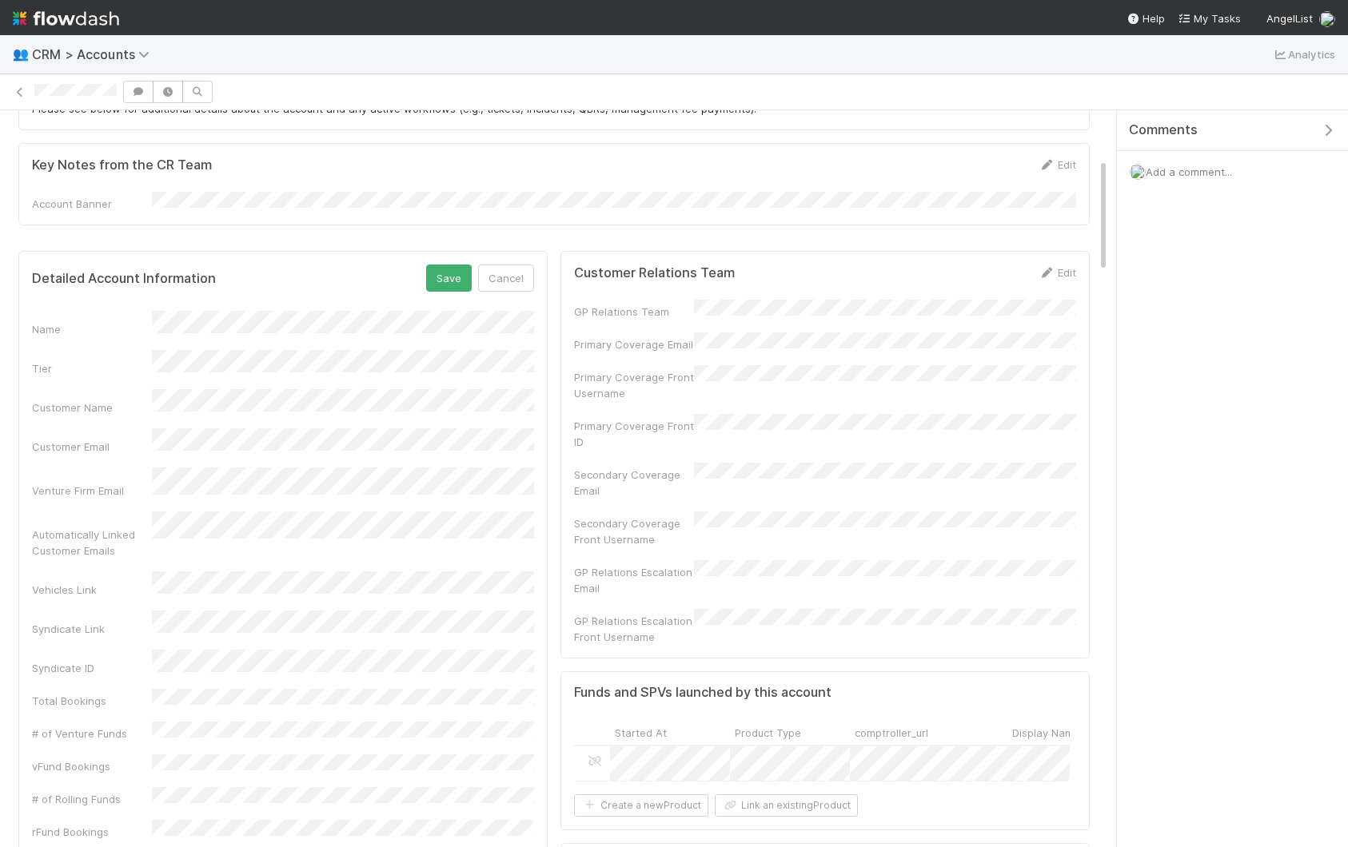
scroll to position [29, 0]
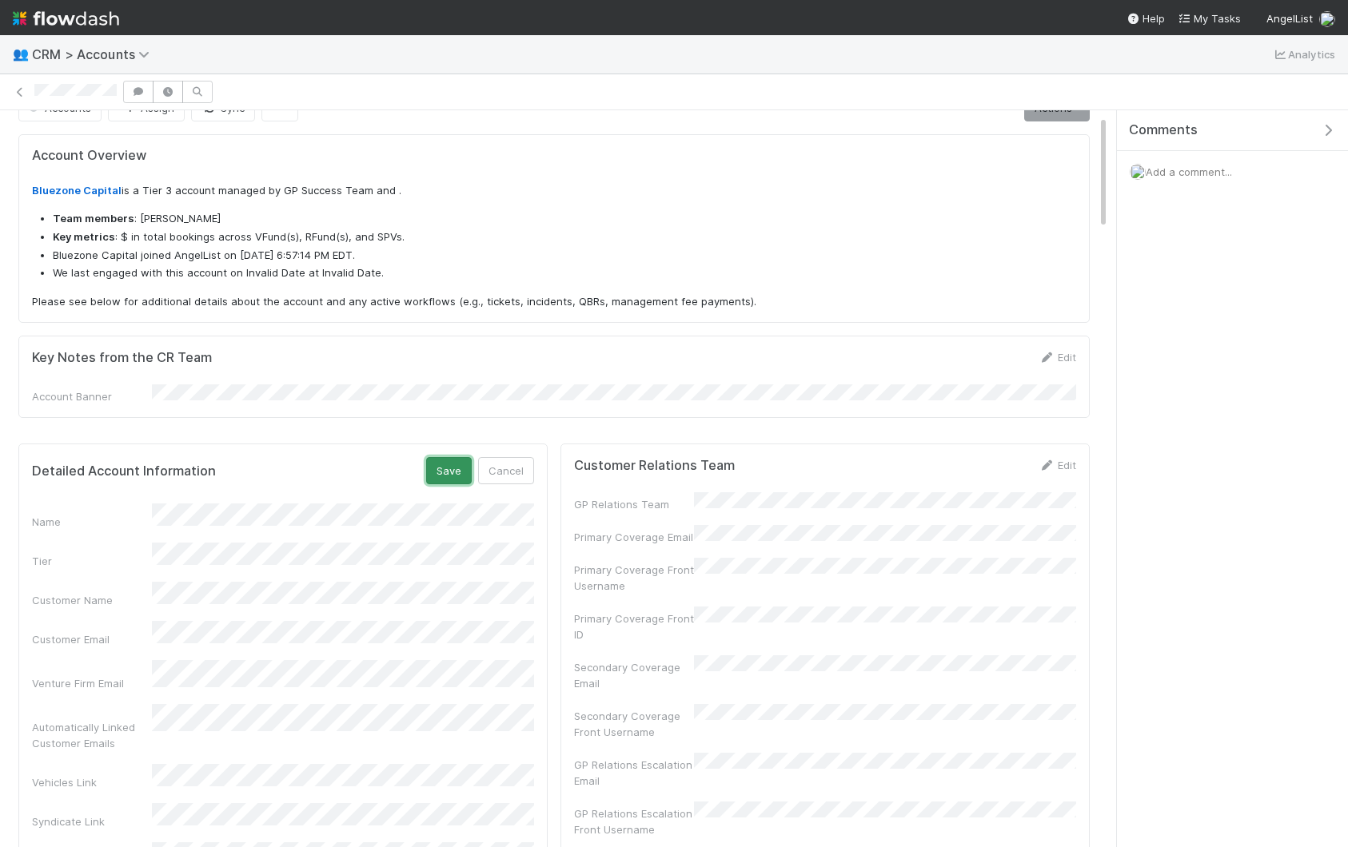
click at [441, 466] on button "Save" at bounding box center [449, 470] width 46 height 27
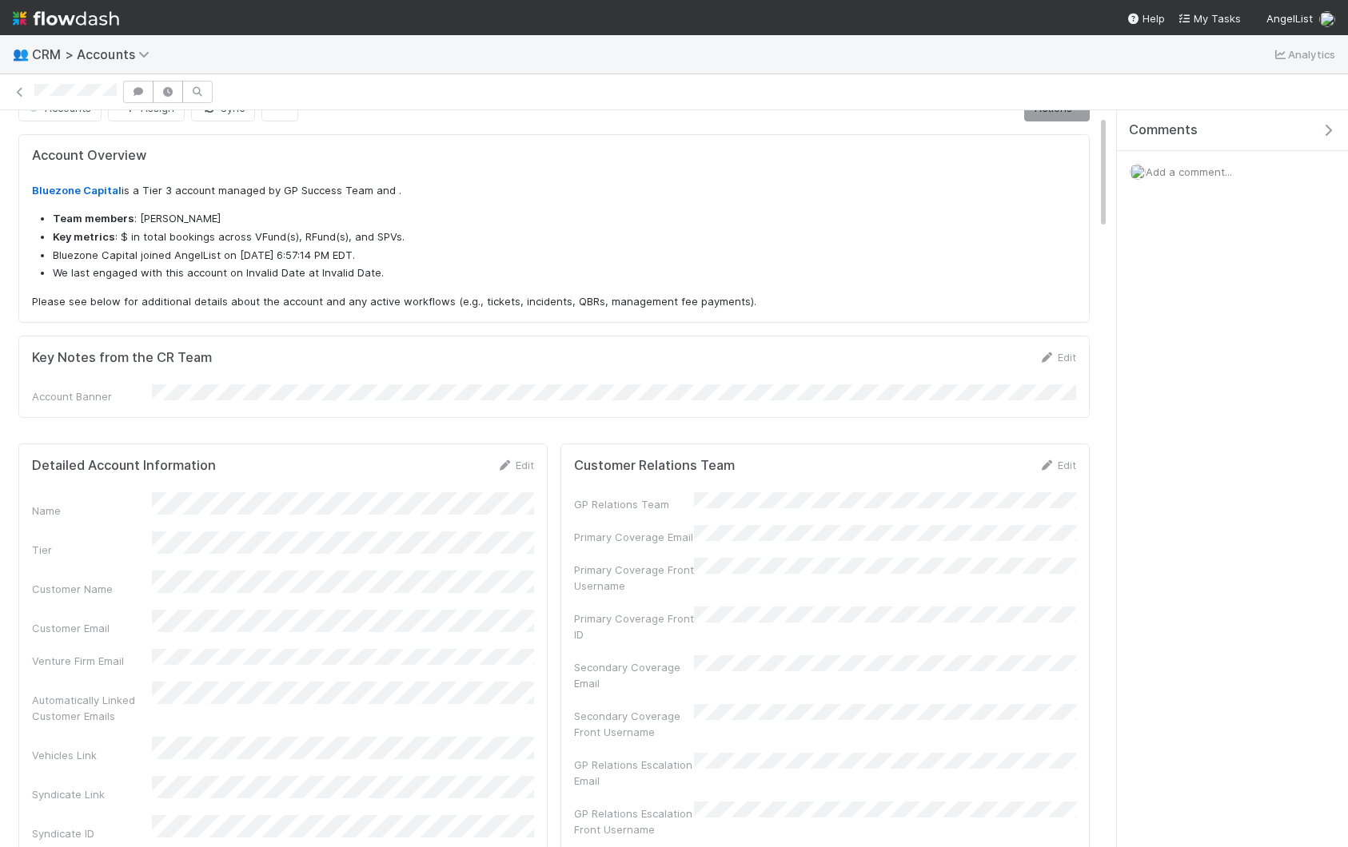
click at [1337, 134] on button "button" at bounding box center [1331, 130] width 33 height 14
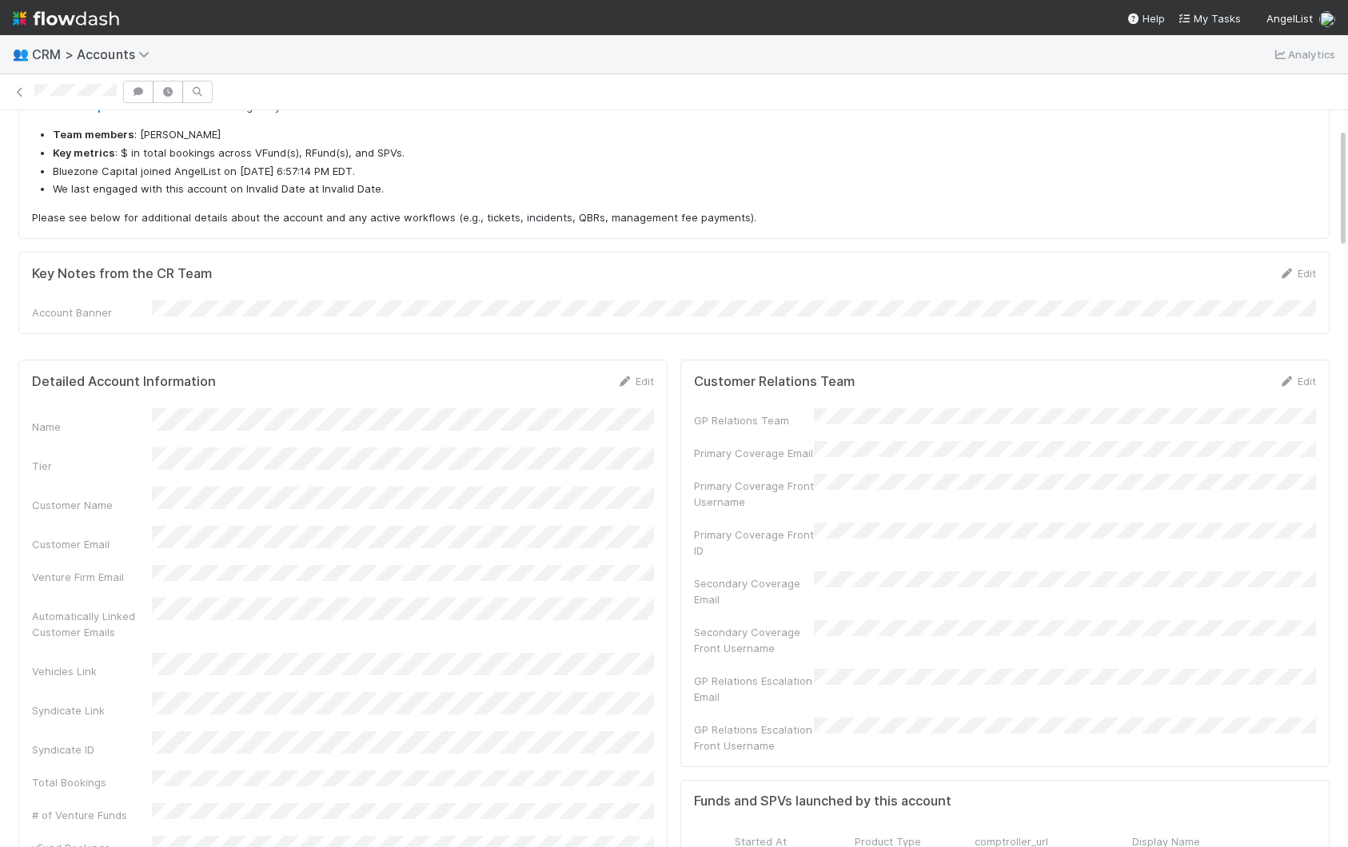
scroll to position [118, 0]
click at [1301, 370] on link "Edit" at bounding box center [1297, 376] width 38 height 13
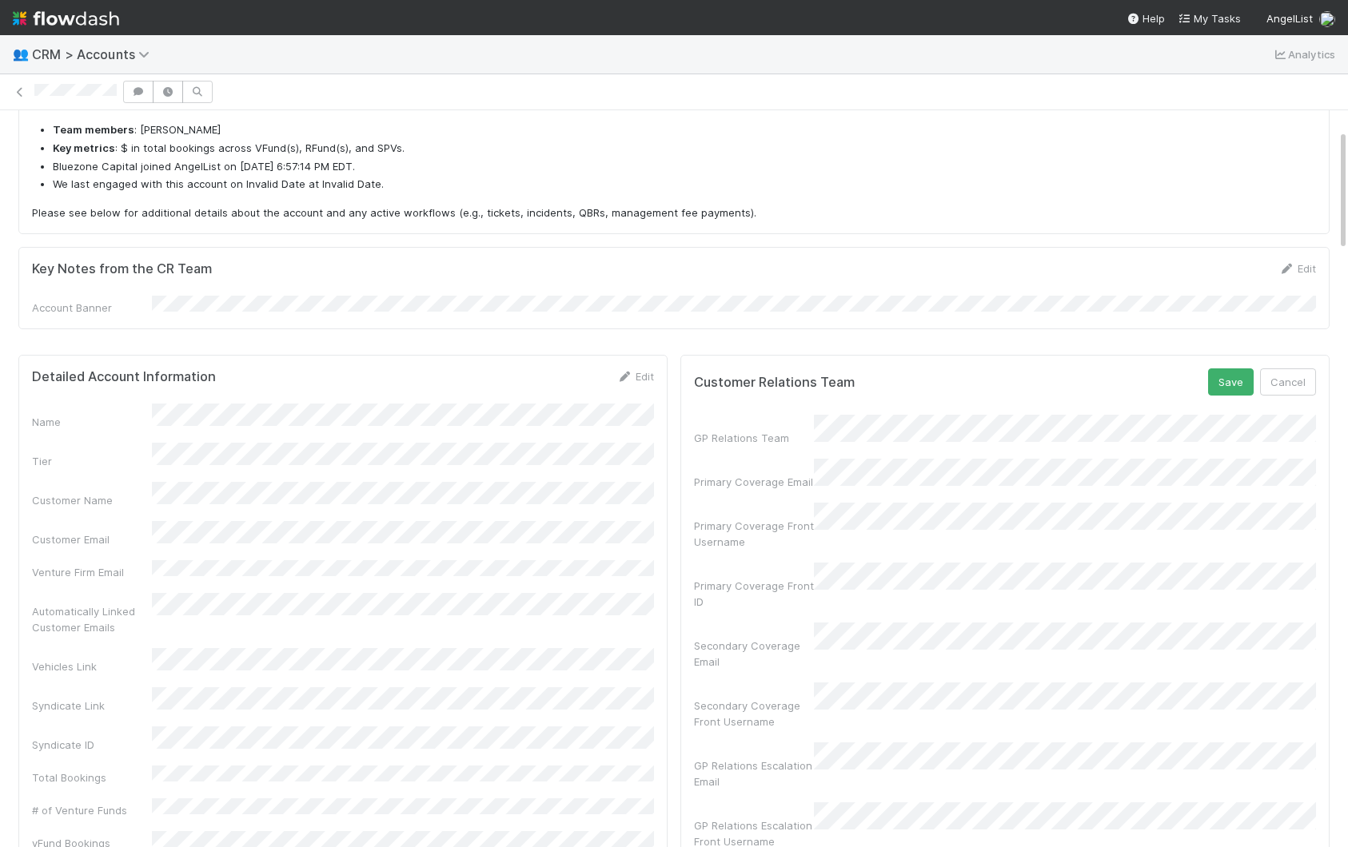
click at [1208, 369] on button "Save" at bounding box center [1231, 382] width 46 height 27
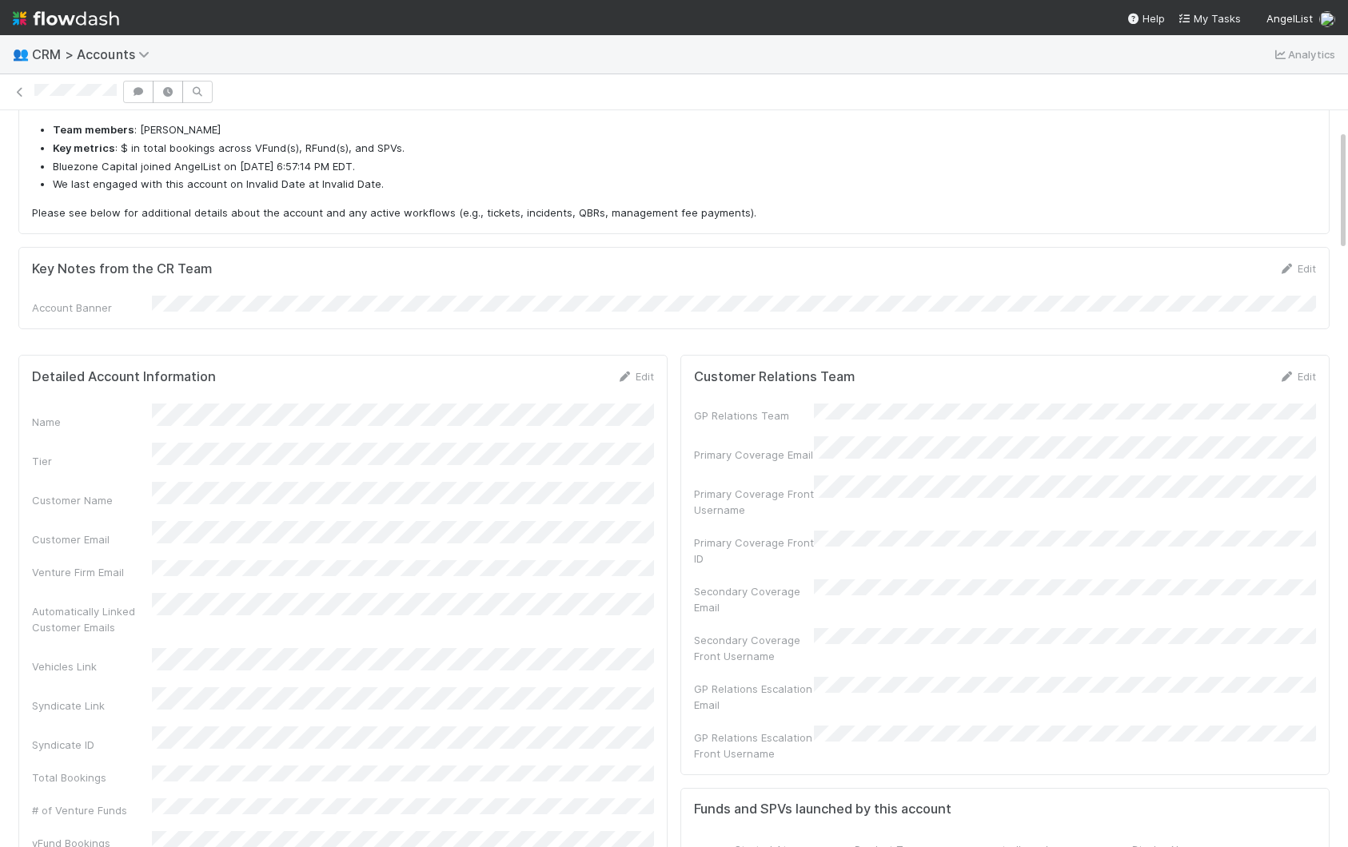
scroll to position [0, 4]
